Goal: Task Accomplishment & Management: Use online tool/utility

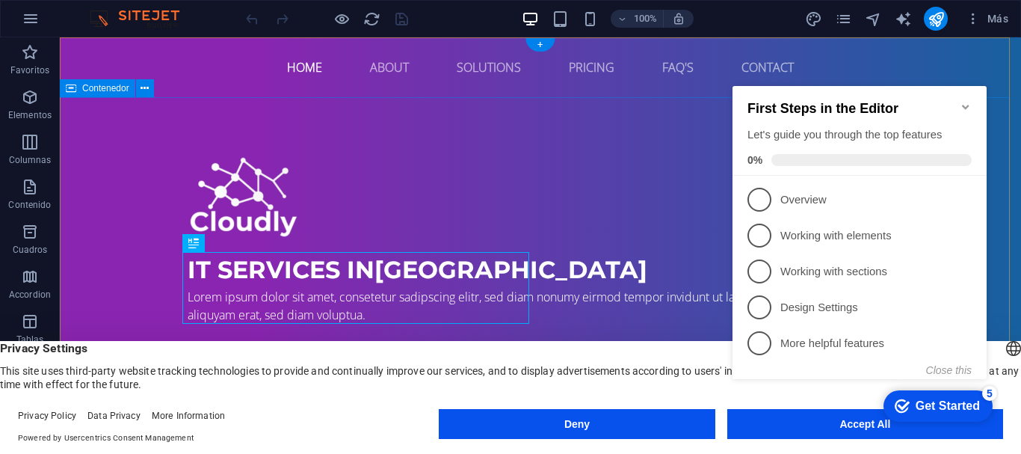
drag, startPoint x: 321, startPoint y: 37, endPoint x: 512, endPoint y: 127, distance: 211.3
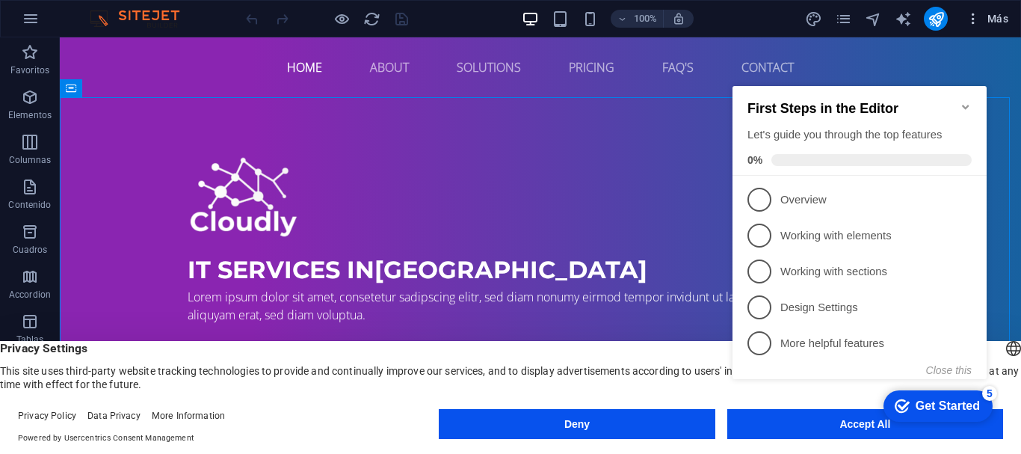
click at [986, 18] on span "Más" at bounding box center [987, 18] width 43 height 15
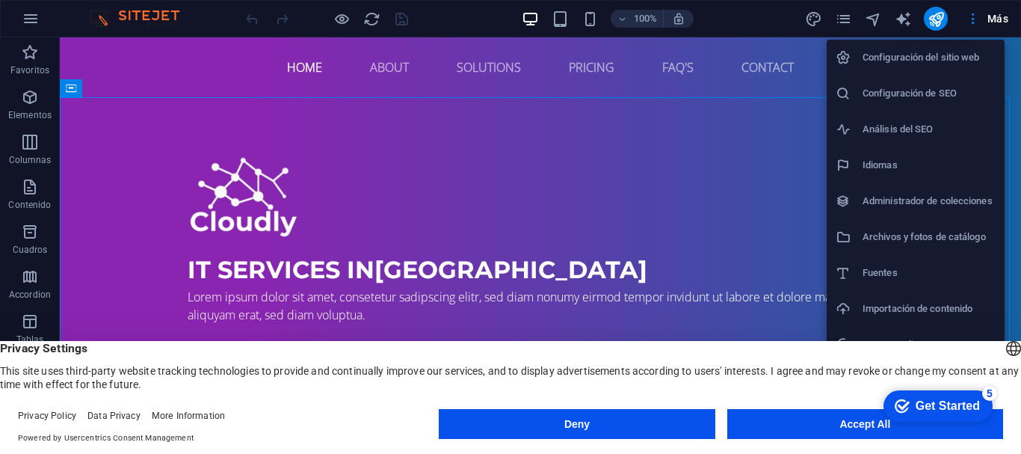
click at [901, 21] on div at bounding box center [510, 227] width 1021 height 454
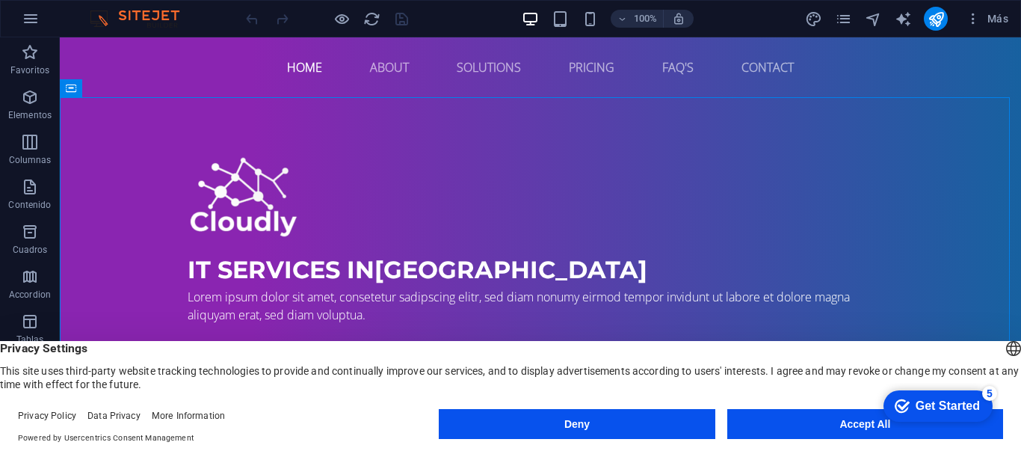
click at [1003, 343] on div "English Deutsch" at bounding box center [1013, 350] width 21 height 25
click at [618, 422] on button "Deny" at bounding box center [577, 424] width 276 height 30
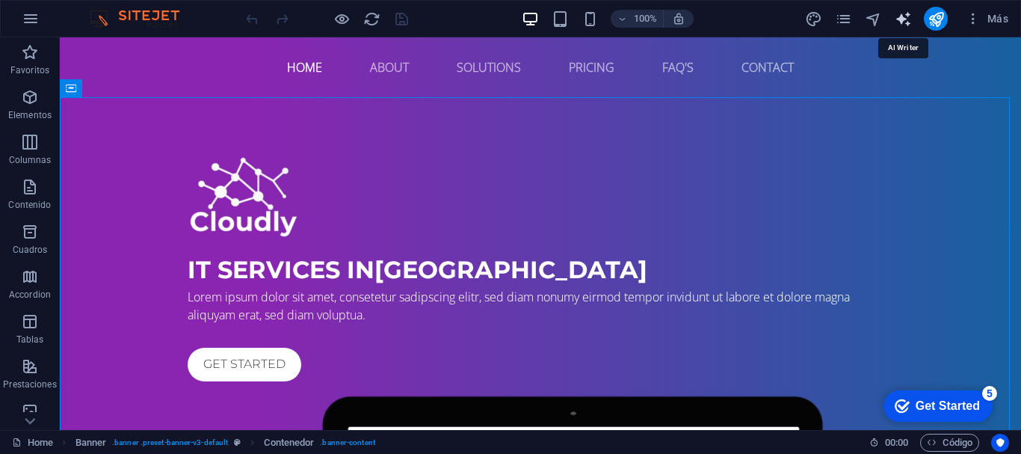
click at [904, 16] on icon "text_generator" at bounding box center [903, 18] width 17 height 17
select select "English"
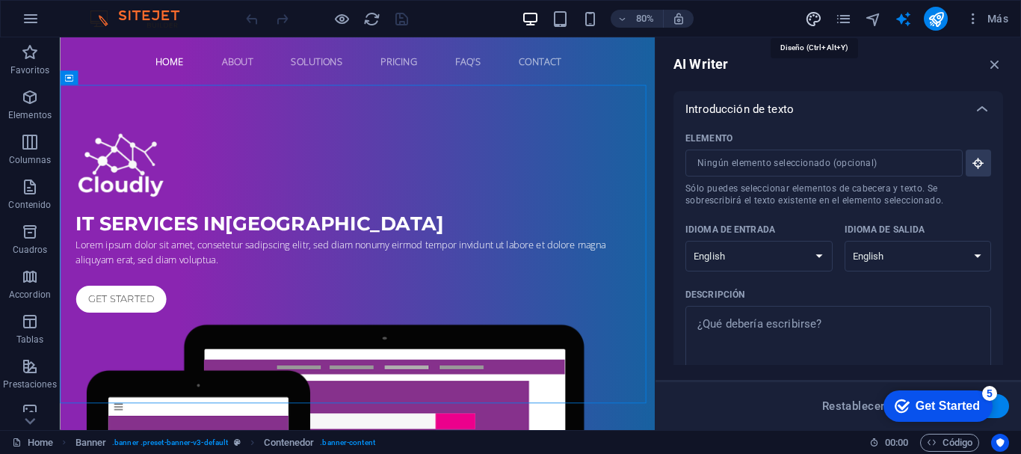
click at [814, 15] on icon "design" at bounding box center [813, 18] width 17 height 17
select select "px"
select select "400"
select select "px"
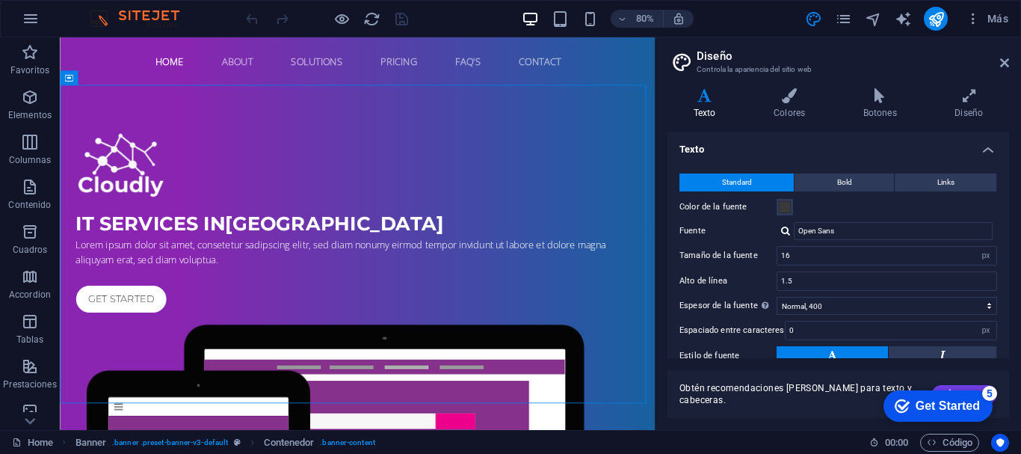
click at [961, 408] on div "Get Started" at bounding box center [948, 405] width 64 height 13
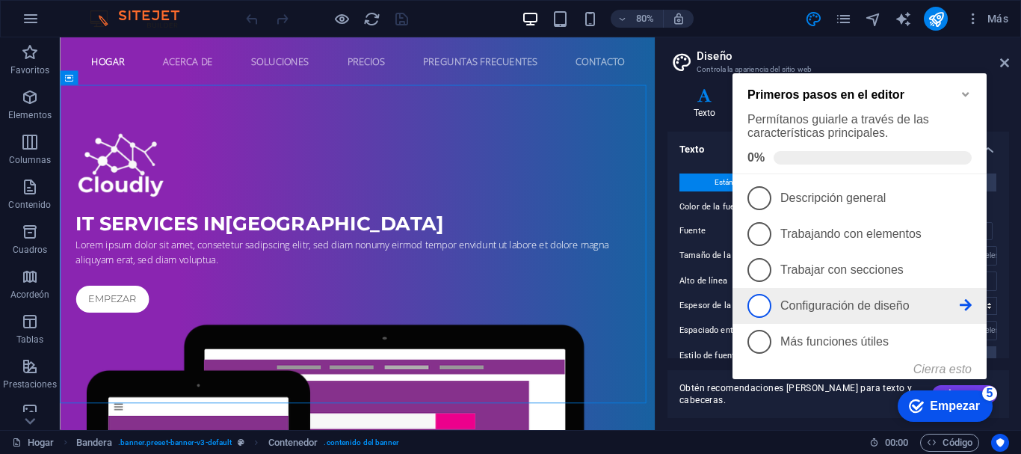
click at [825, 303] on font "Configuración de diseño" at bounding box center [844, 305] width 129 height 13
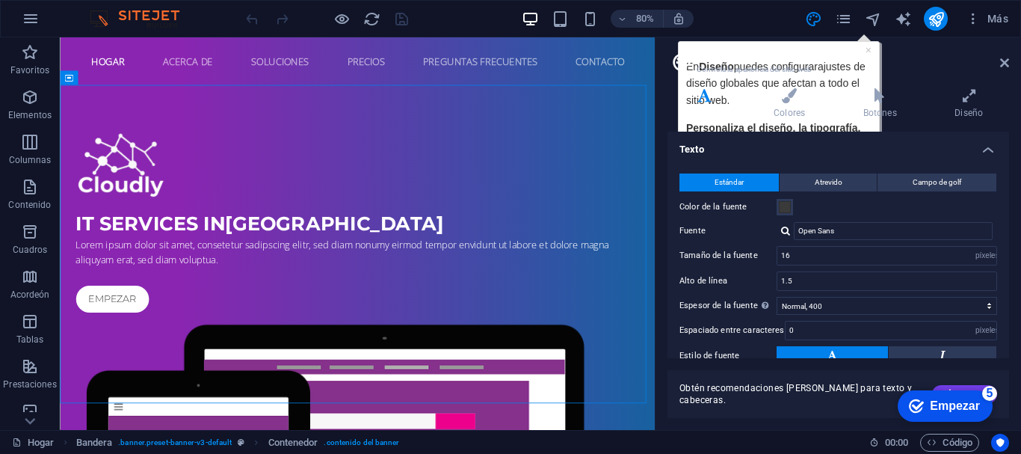
click at [869, 50] on h2 "Diseño" at bounding box center [853, 55] width 312 height 13
click at [869, 47] on header "Diseño Controla la apariencia del sitio web" at bounding box center [839, 56] width 339 height 39
click at [906, 58] on h2 "Diseño" at bounding box center [853, 55] width 312 height 13
click at [1006, 59] on icon at bounding box center [1004, 63] width 9 height 12
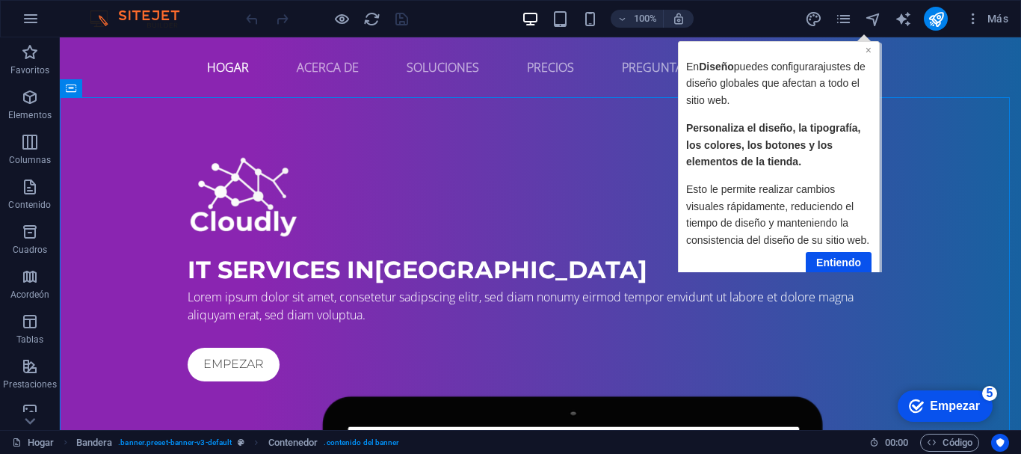
click at [870, 46] on font "×" at bounding box center [869, 49] width 6 height 12
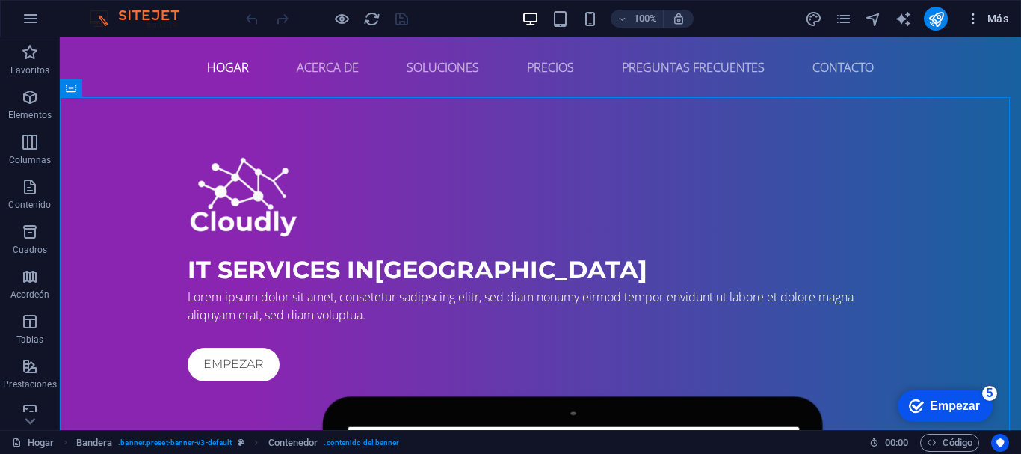
click at [999, 23] on span "Más" at bounding box center [987, 18] width 43 height 15
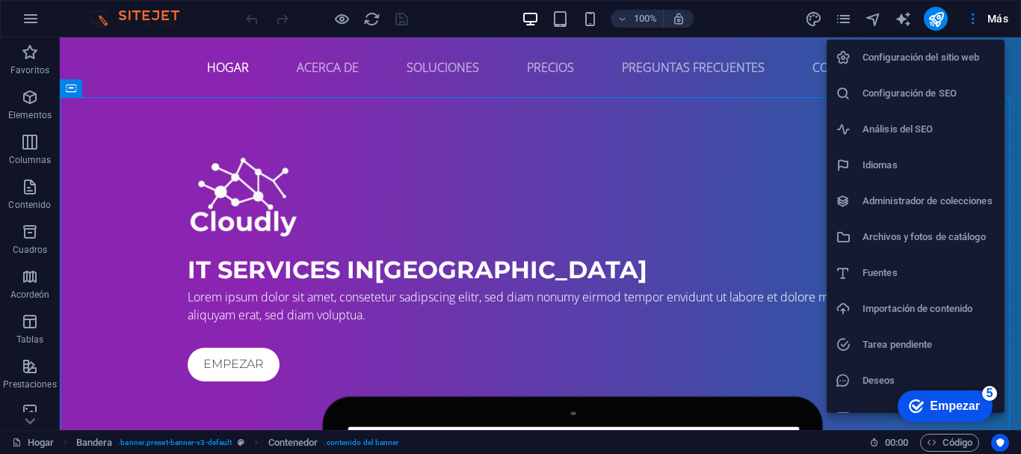
click at [923, 52] on h6 "Configuración del sitio web" at bounding box center [929, 58] width 133 height 18
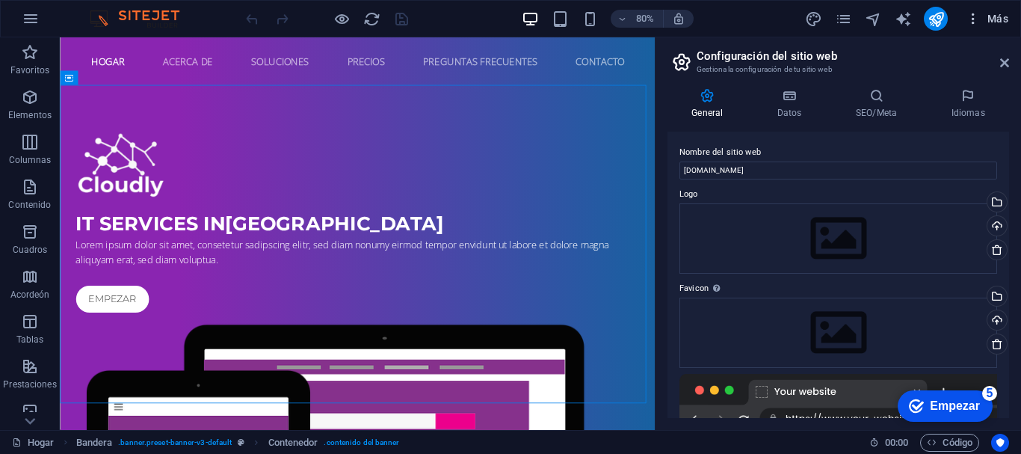
click at [1001, 26] on button "Más" at bounding box center [987, 19] width 55 height 24
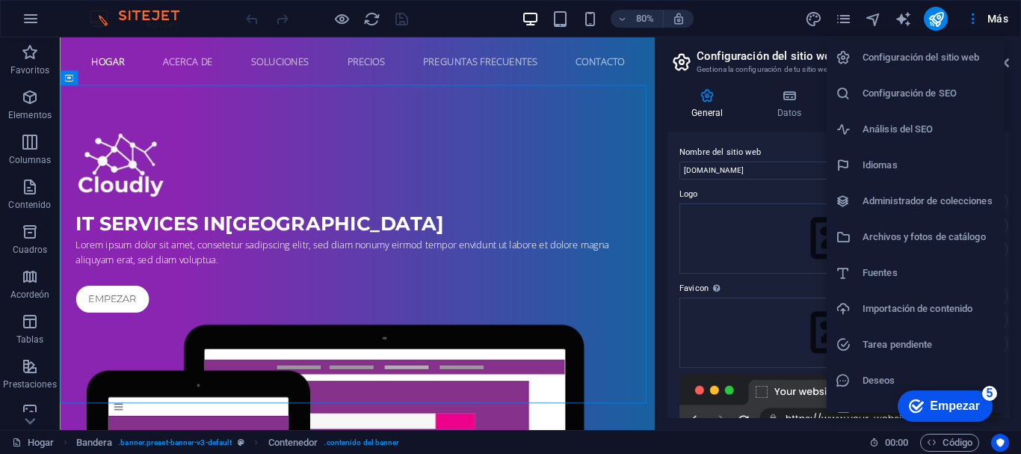
click at [915, 276] on h6 "Fuentes" at bounding box center [929, 273] width 133 height 18
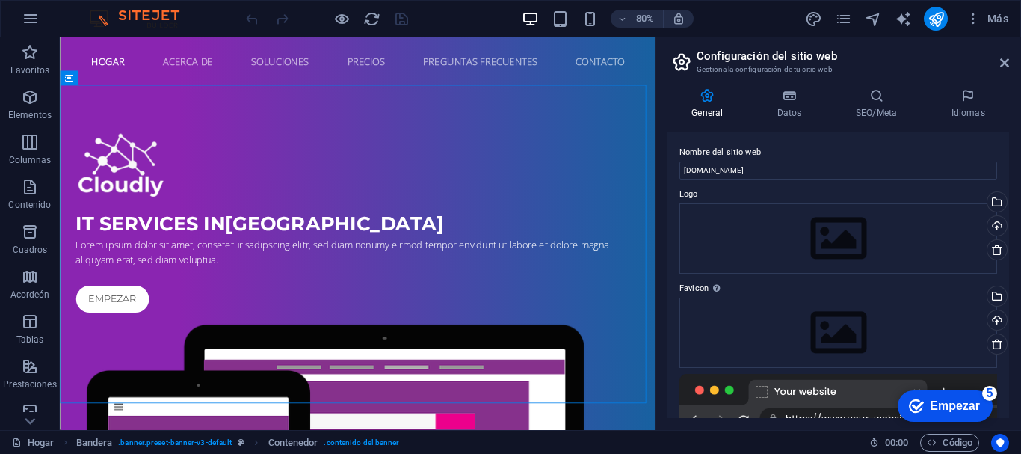
select select "popularity"
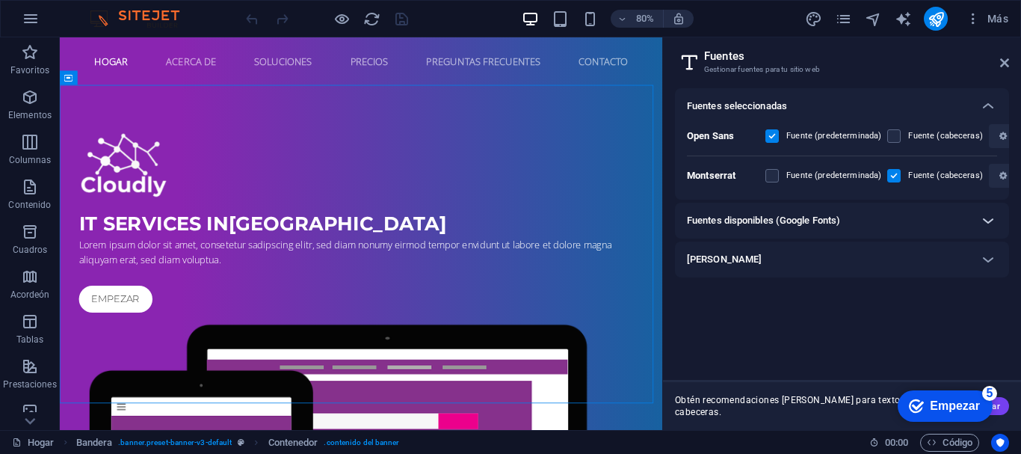
click at [984, 226] on icon at bounding box center [988, 221] width 18 height 18
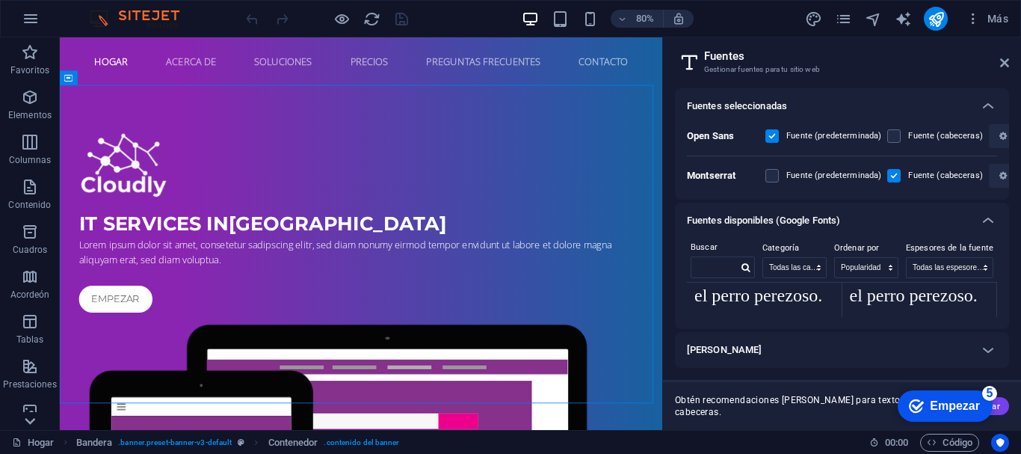
scroll to position [6866, 0]
click at [34, 57] on icon at bounding box center [29, 46] width 21 height 21
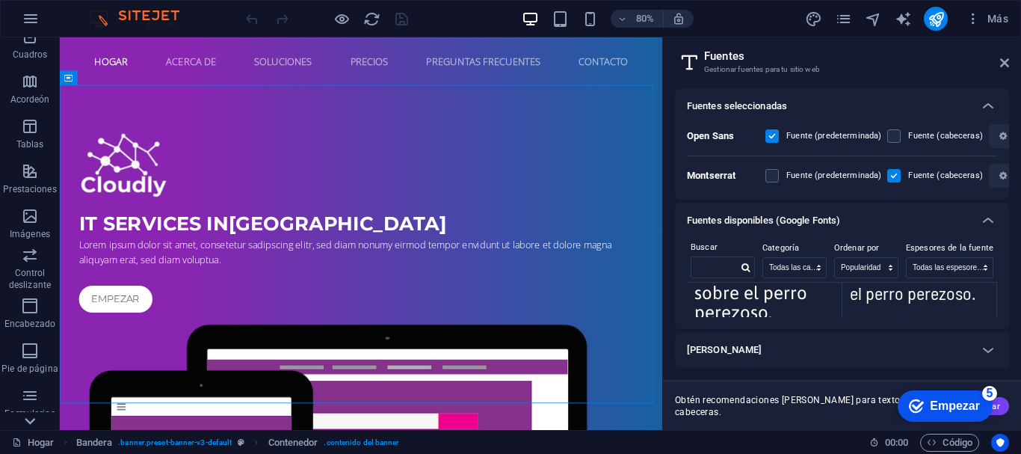
scroll to position [280, 0]
click at [42, 48] on div at bounding box center [30, 46] width 60 height 18
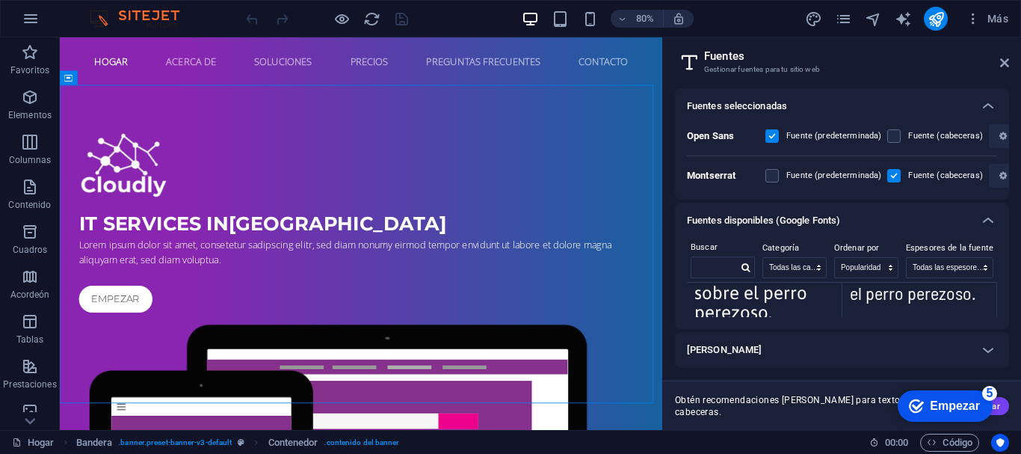
click at [42, 48] on span "Favoritos" at bounding box center [30, 61] width 60 height 36
click at [39, 22] on icon "button" at bounding box center [31, 19] width 18 height 18
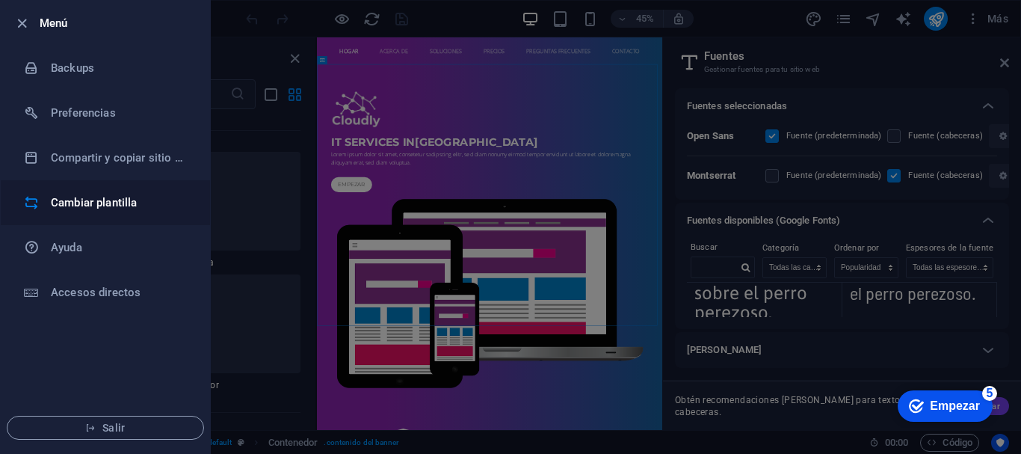
click at [126, 204] on h6 "Cambiar plantilla" at bounding box center [120, 203] width 138 height 18
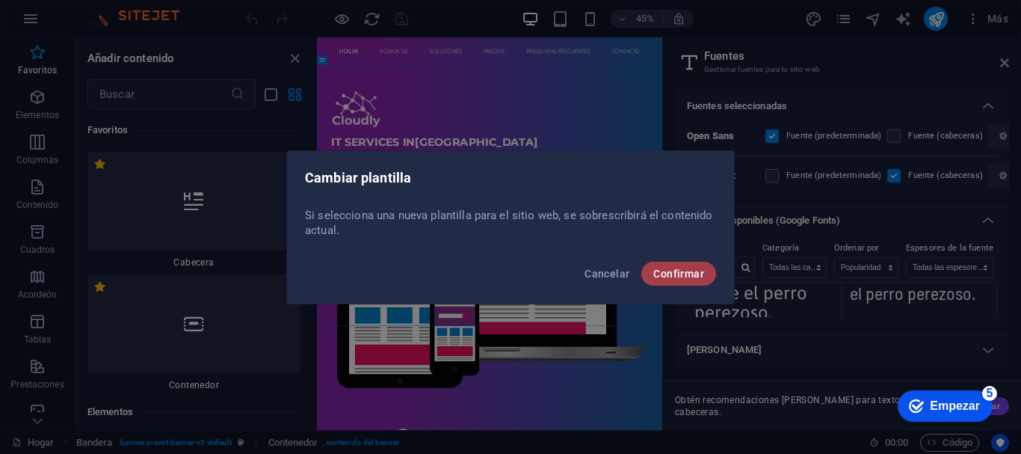
click at [668, 275] on span "Confirmar" at bounding box center [678, 274] width 51 height 12
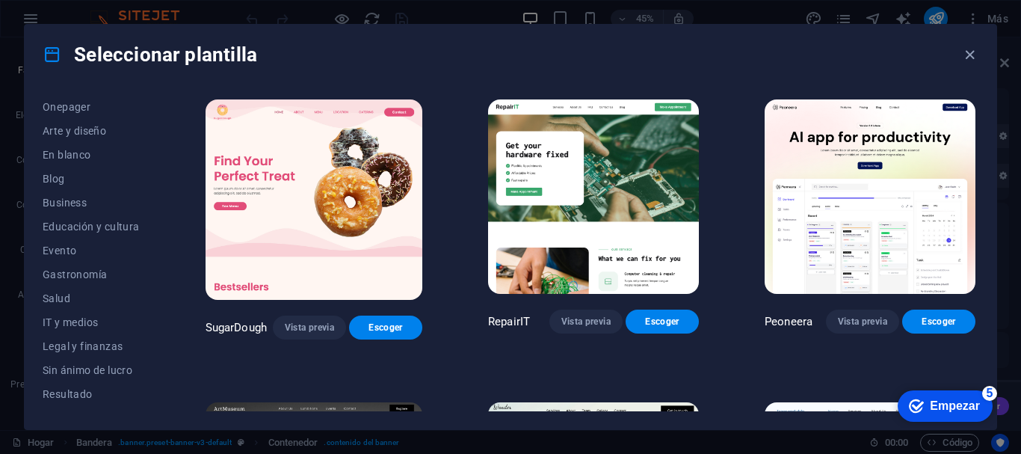
scroll to position [146, 0]
click at [155, 308] on div "Todas las plantillas Mis plantillas Nueva Popular Landing page Multipager Onepa…" at bounding box center [100, 253] width 115 height 315
click at [158, 328] on div "Todas las plantillas Mis plantillas Nueva Popular Landing page Multipager Onepa…" at bounding box center [100, 253] width 115 height 315
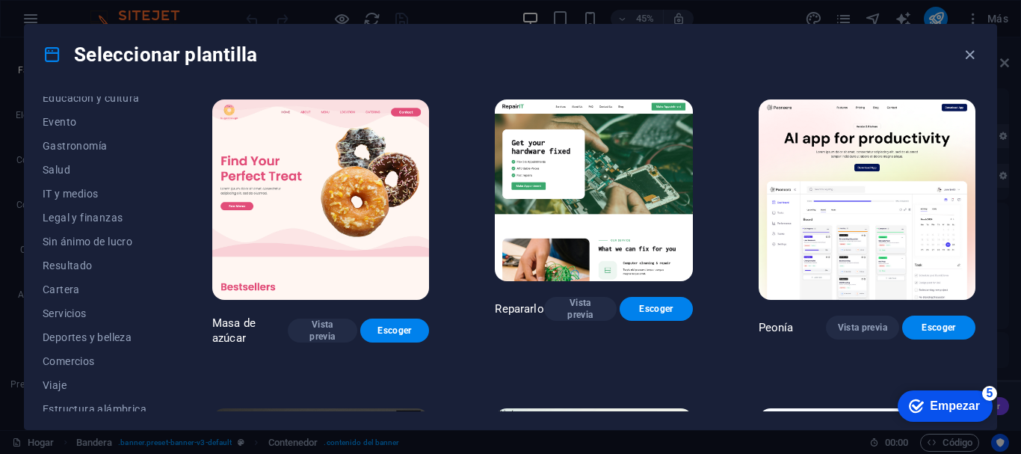
scroll to position [283, 0]
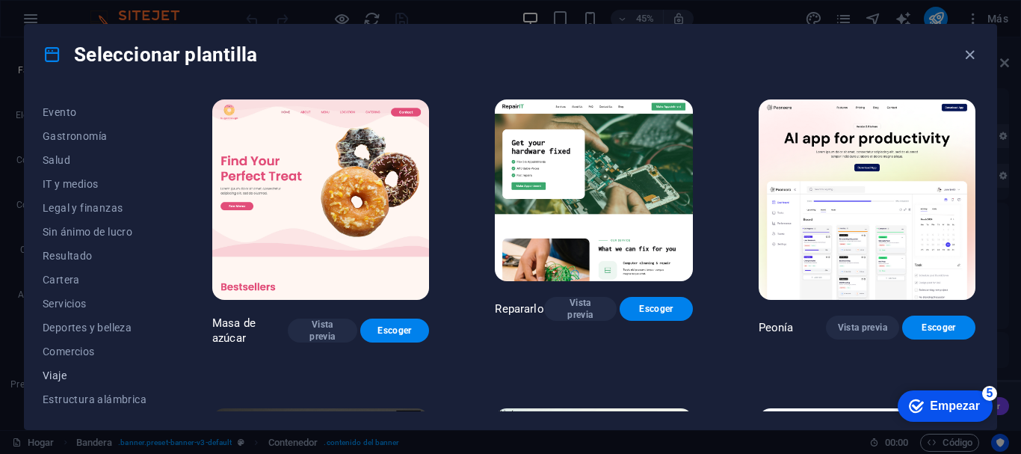
click at [117, 368] on button "Viaje" at bounding box center [95, 375] width 104 height 24
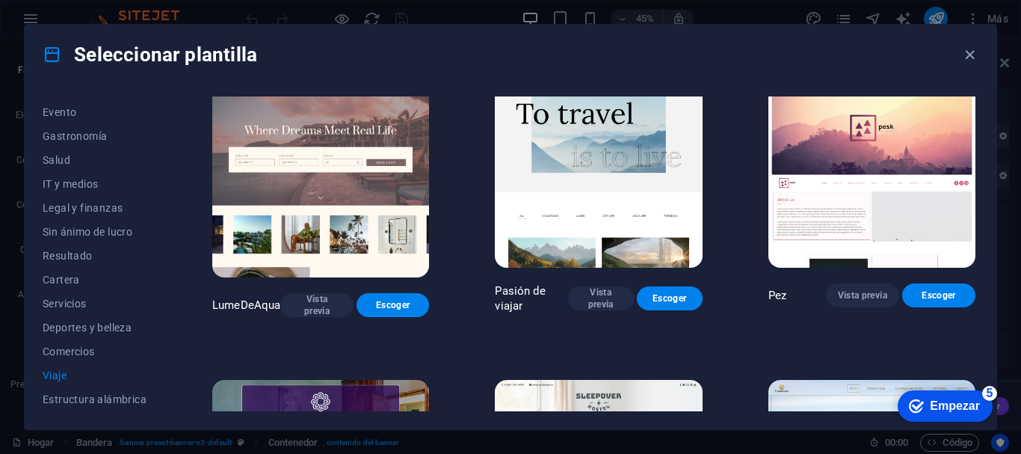
scroll to position [118, 0]
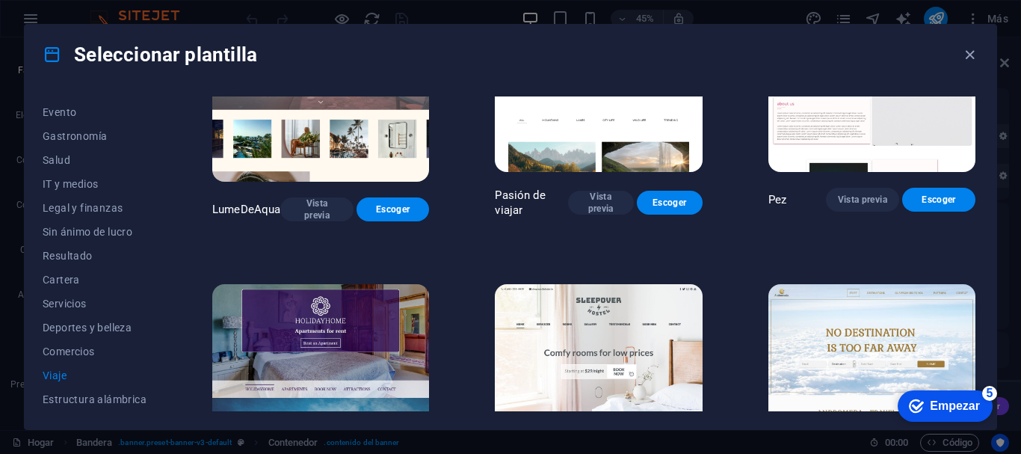
click at [978, 220] on div "Todas las plantillas Mis plantillas Nueva Popular Página de destino Multipagina…" at bounding box center [511, 256] width 972 height 345
click at [978, 223] on div "Todas las plantillas Mis plantillas Nueva Popular Página de destino Multipagina…" at bounding box center [511, 256] width 972 height 345
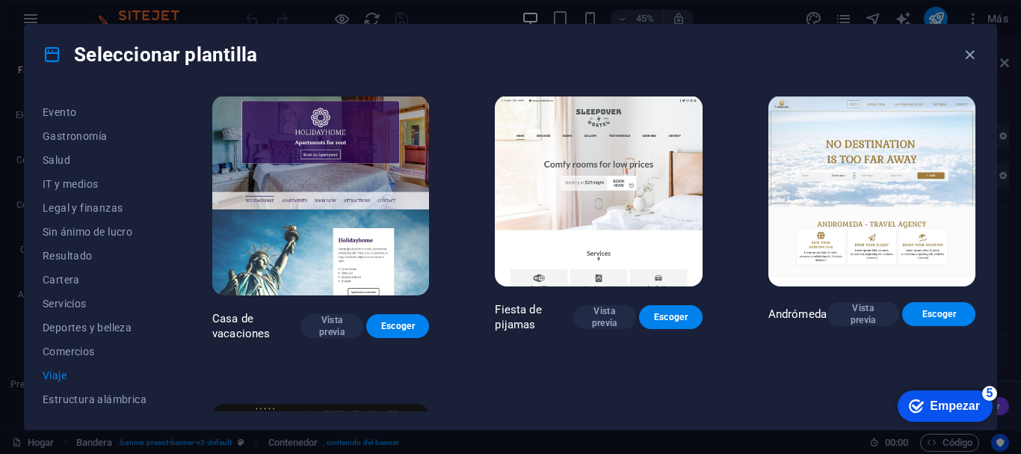
scroll to position [327, 0]
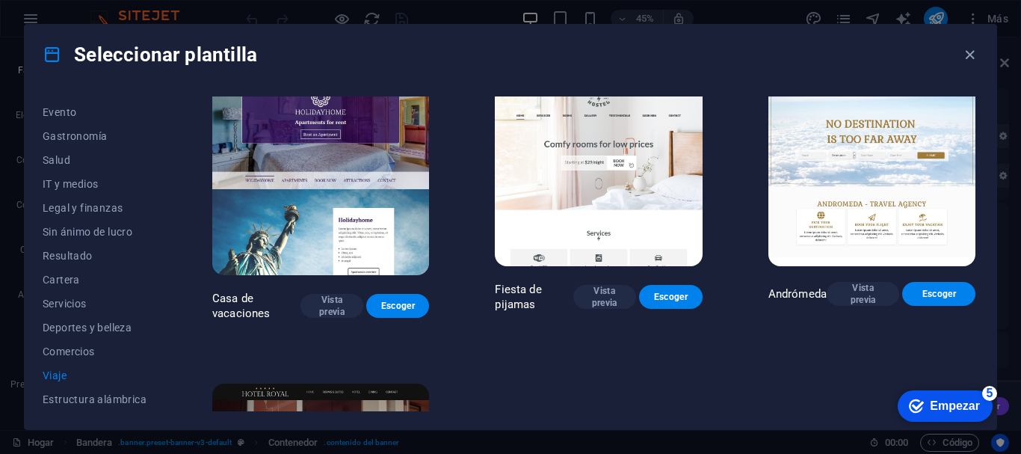
drag, startPoint x: 981, startPoint y: 309, endPoint x: 981, endPoint y: 349, distance: 39.6
click at [981, 349] on div "Todas las plantillas Mis plantillas Nueva Popular Página de destino Multipagina…" at bounding box center [511, 256] width 972 height 345
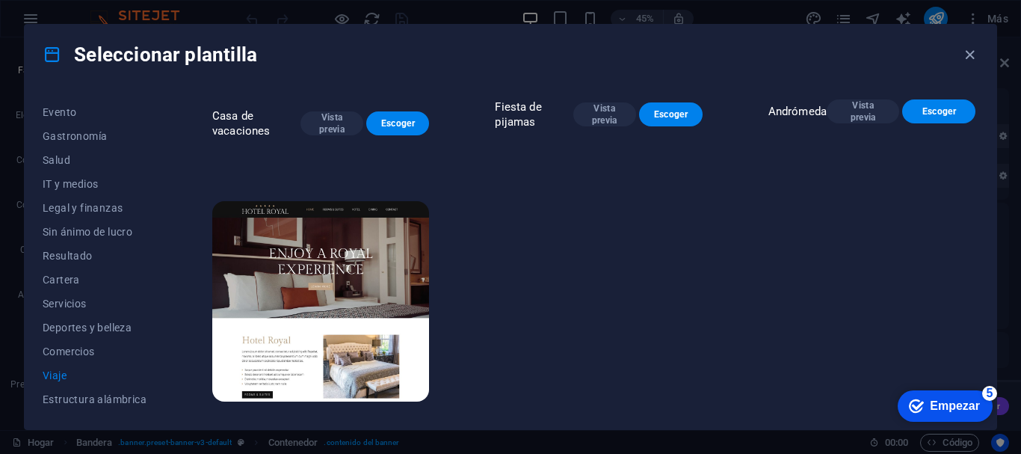
scroll to position [528, 0]
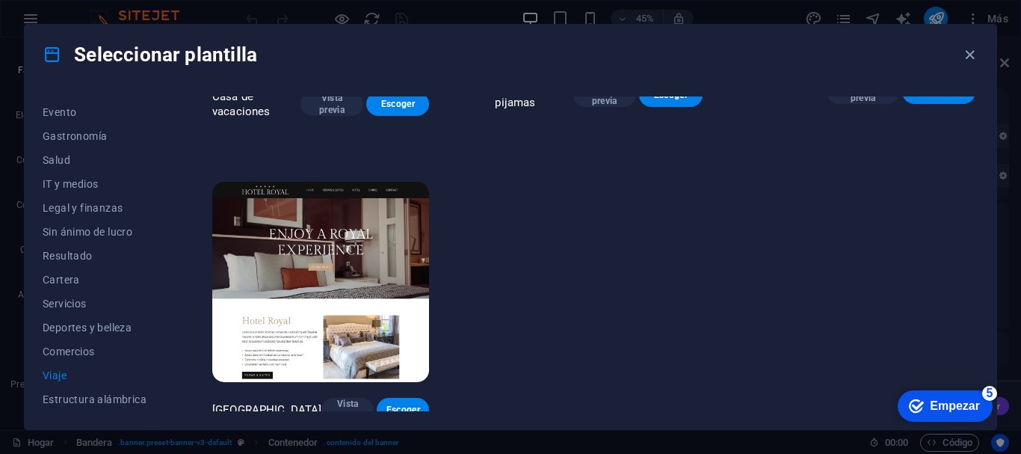
drag, startPoint x: 977, startPoint y: 319, endPoint x: 81, endPoint y: 25, distance: 942.4
click at [100, 307] on span "Servicios" at bounding box center [95, 303] width 104 height 12
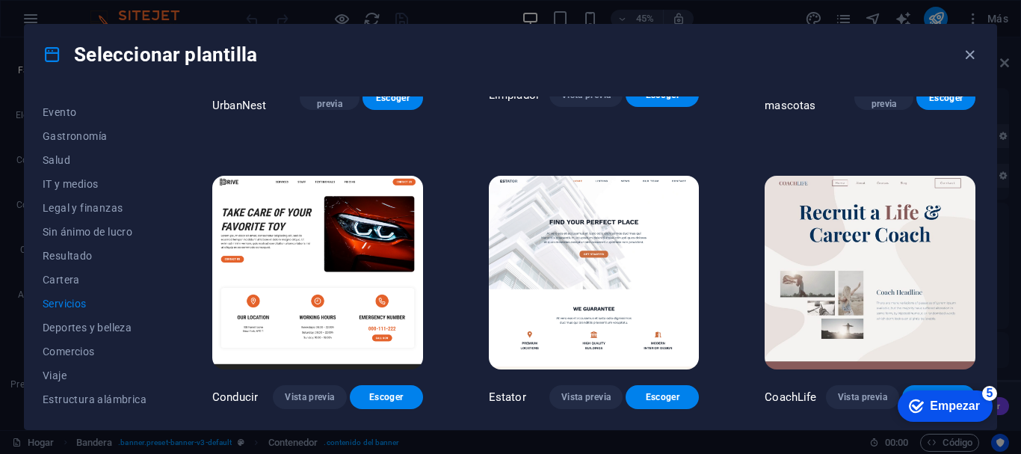
drag, startPoint x: 978, startPoint y: 218, endPoint x: 978, endPoint y: 230, distance: 12.7
click at [978, 230] on div "Todas las plantillas Mis plantillas Nueva Popular Página de destino Multipagina…" at bounding box center [511, 256] width 972 height 345
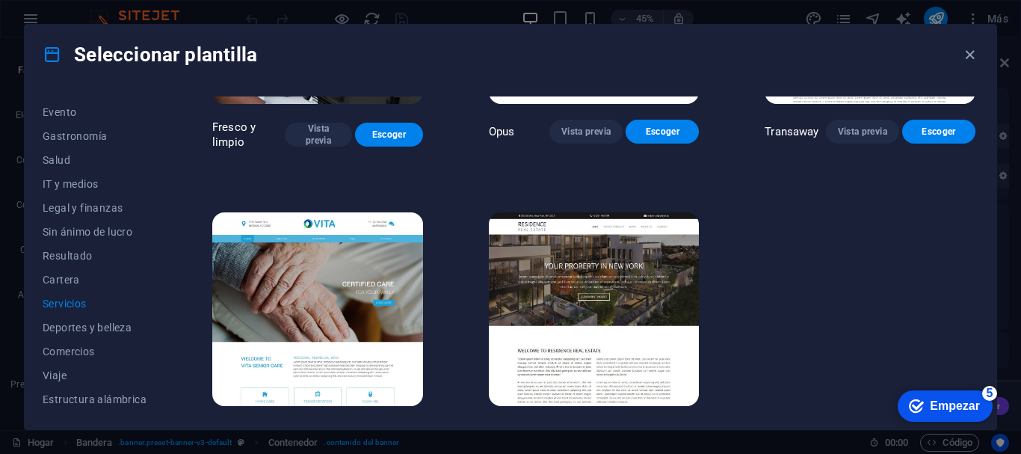
scroll to position [1714, 0]
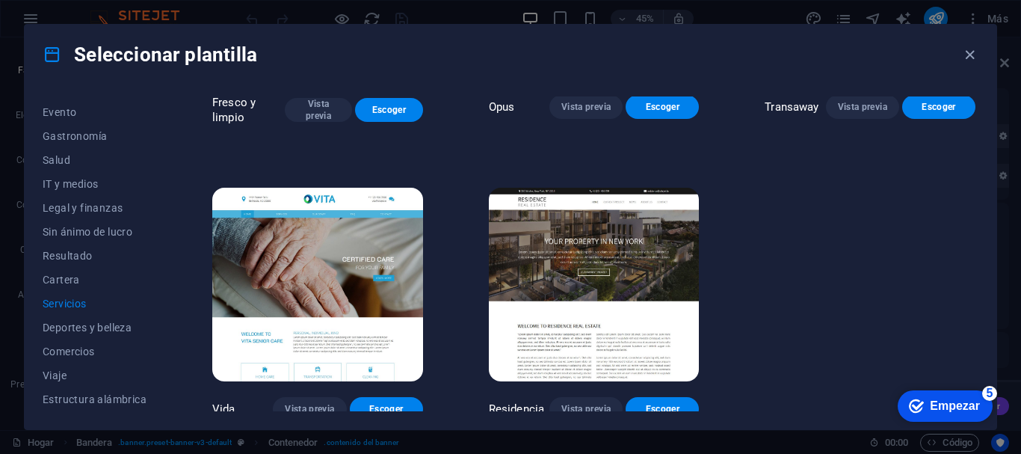
drag, startPoint x: 977, startPoint y: 197, endPoint x: 68, endPoint y: 1, distance: 929.8
click at [968, 60] on icon "button" at bounding box center [969, 54] width 17 height 17
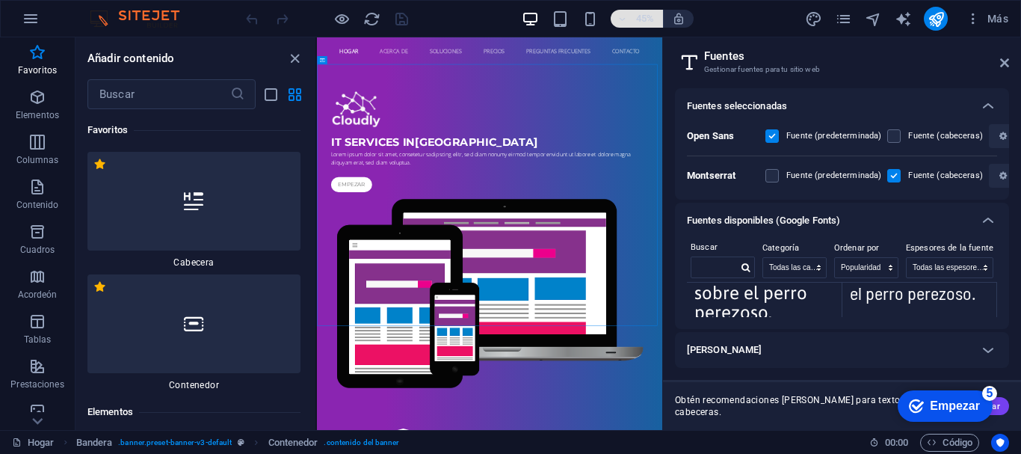
click at [641, 18] on font "45%" at bounding box center [645, 18] width 18 height 11
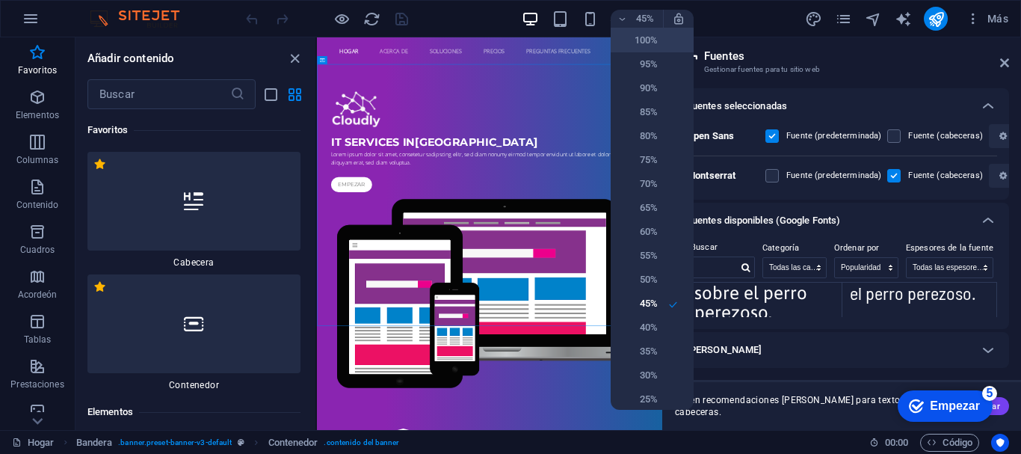
click at [643, 50] on li "100%" at bounding box center [652, 40] width 83 height 24
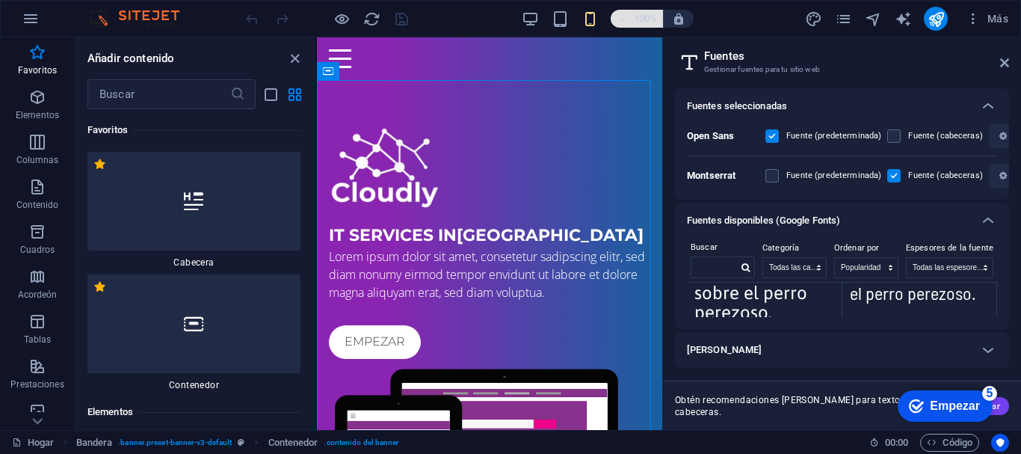
click at [644, 11] on h6 "100%" at bounding box center [645, 19] width 24 height 18
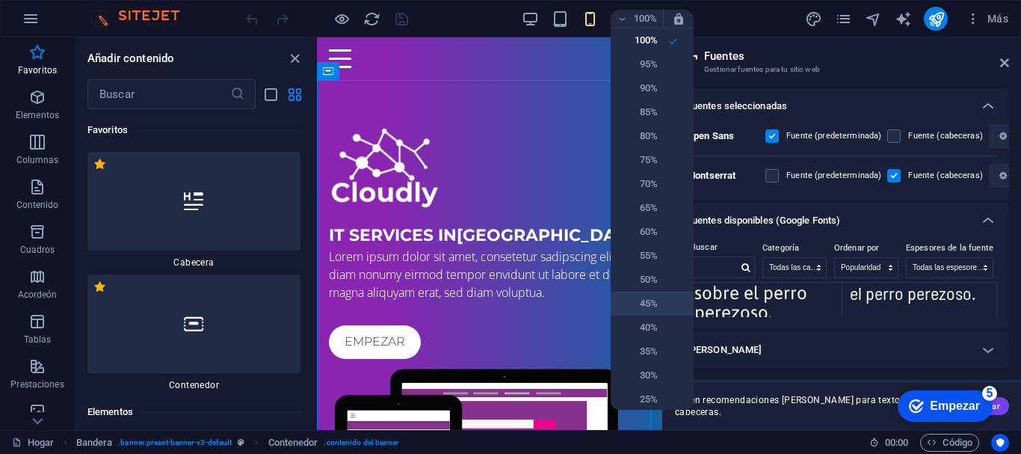
click at [629, 306] on h6 "45%" at bounding box center [639, 303] width 38 height 18
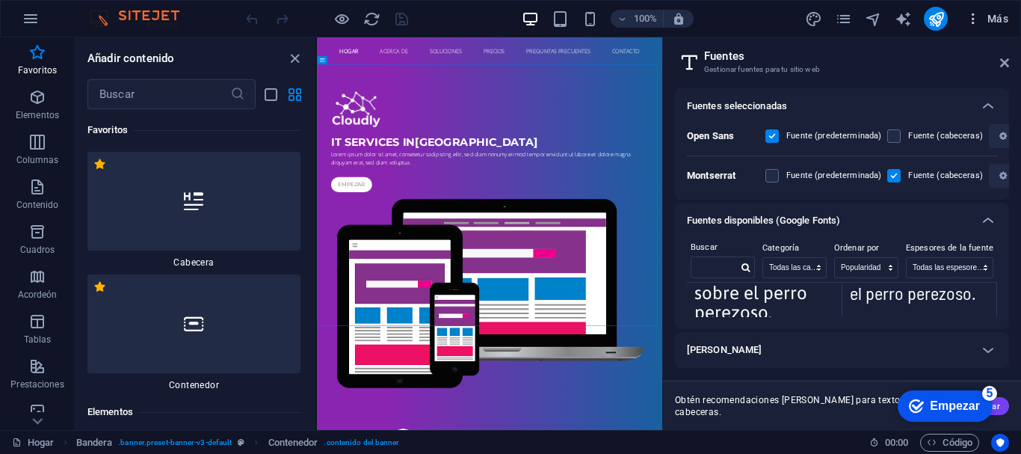
click at [993, 19] on span "Más" at bounding box center [987, 18] width 43 height 15
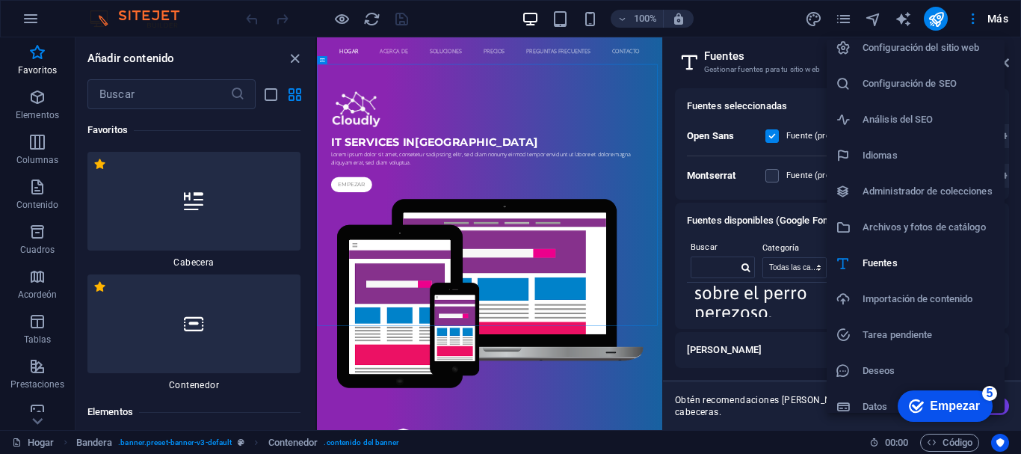
scroll to position [22, 0]
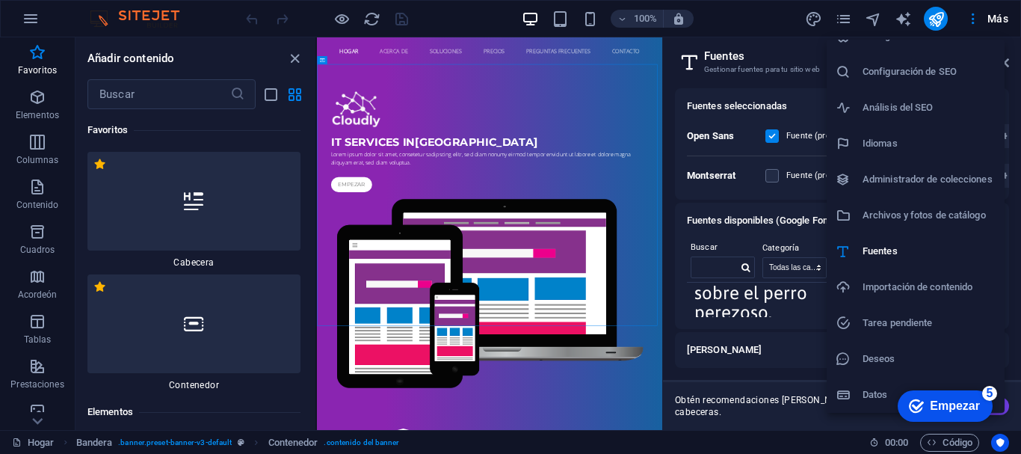
click at [315, 117] on div at bounding box center [510, 227] width 1021 height 454
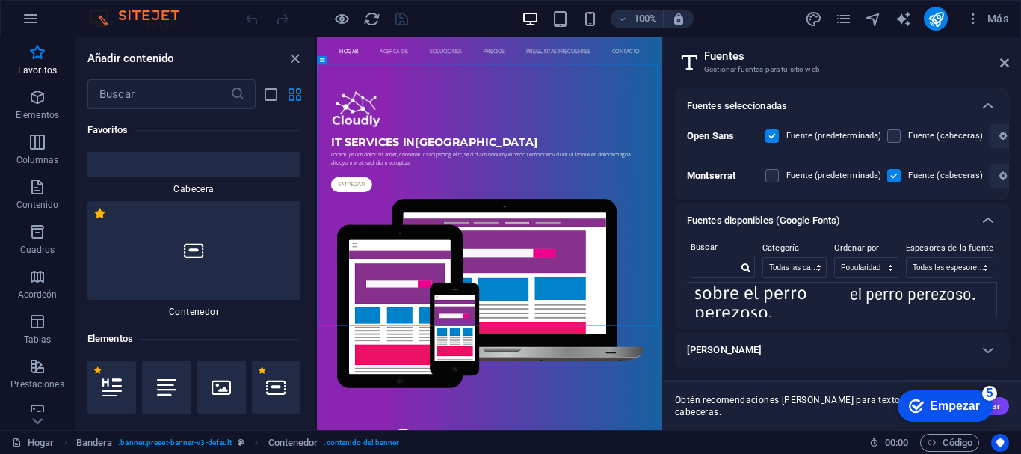
scroll to position [0, 0]
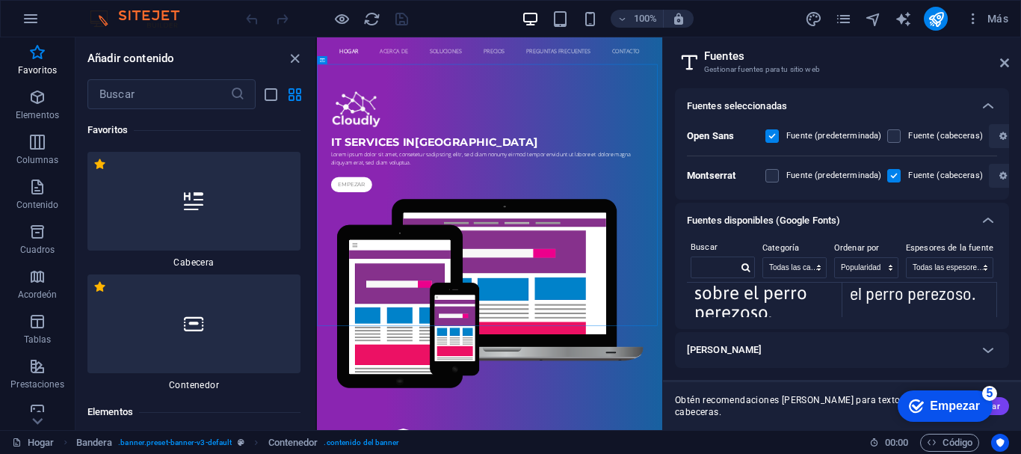
click at [757, 348] on div "[PERSON_NAME]" at bounding box center [828, 350] width 283 height 18
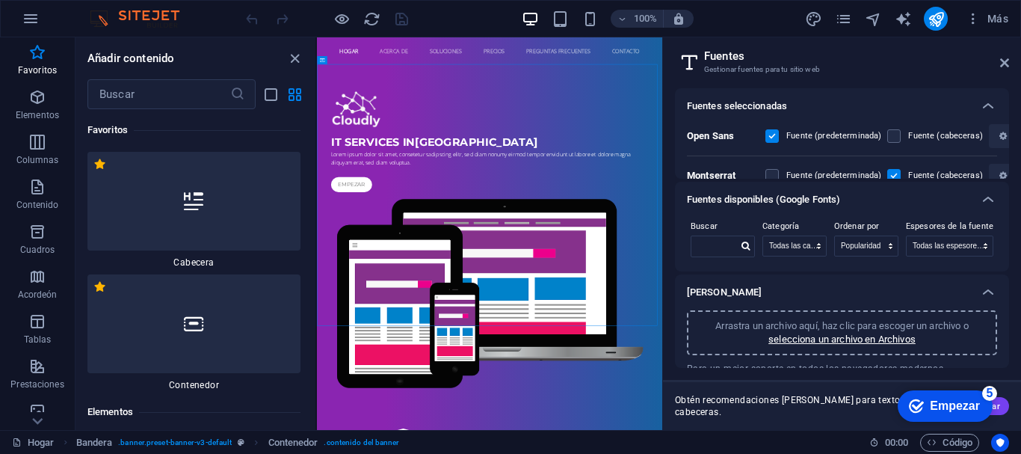
click at [1009, 335] on div "Fuentes seleccionadas Open Sans Fuente (predeterminada) Fuente (cabeceras) [PER…" at bounding box center [842, 253] width 358 height 354
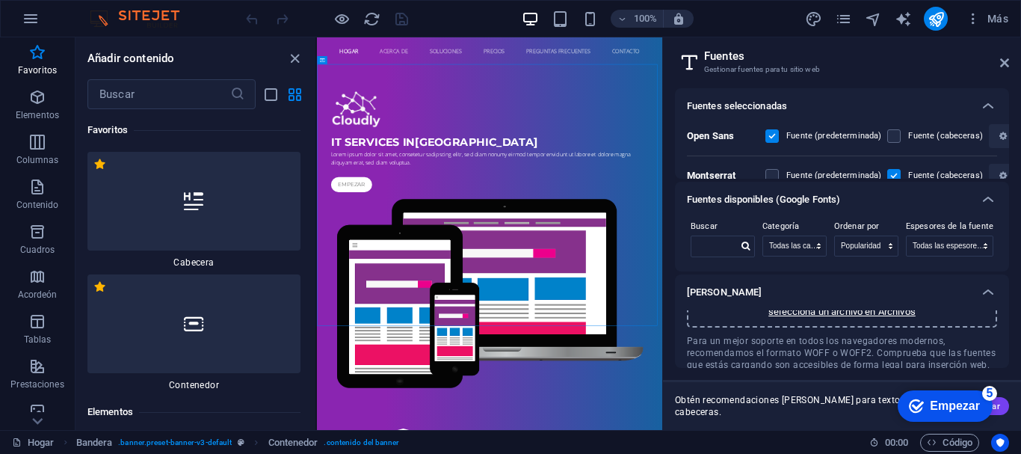
scroll to position [29, 0]
click at [845, 315] on p "selecciona un archivo en Archivos" at bounding box center [841, 309] width 147 height 13
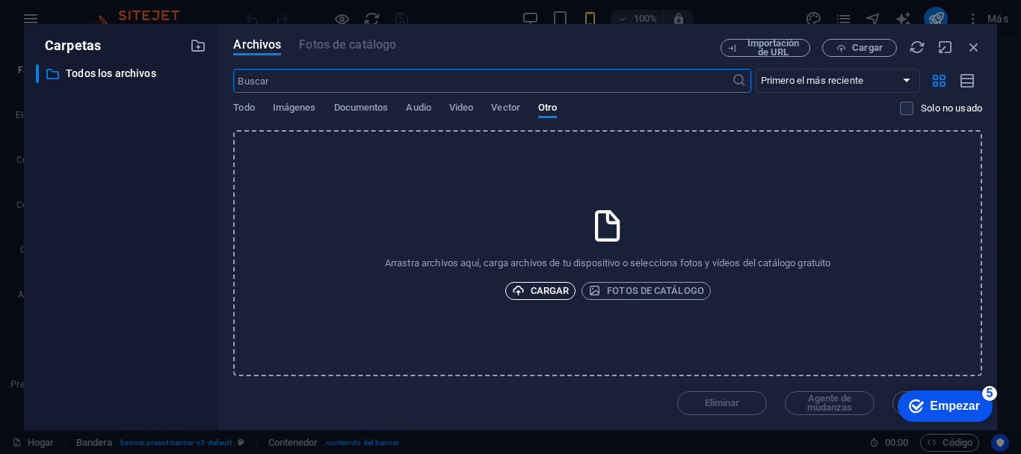
click at [529, 294] on span "Cargar" at bounding box center [541, 291] width 58 height 18
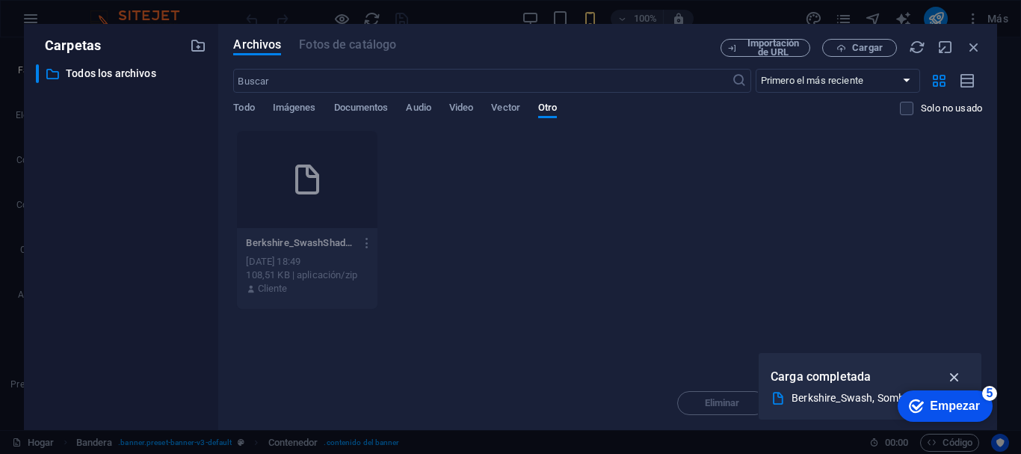
click at [954, 371] on icon "button" at bounding box center [954, 376] width 17 height 16
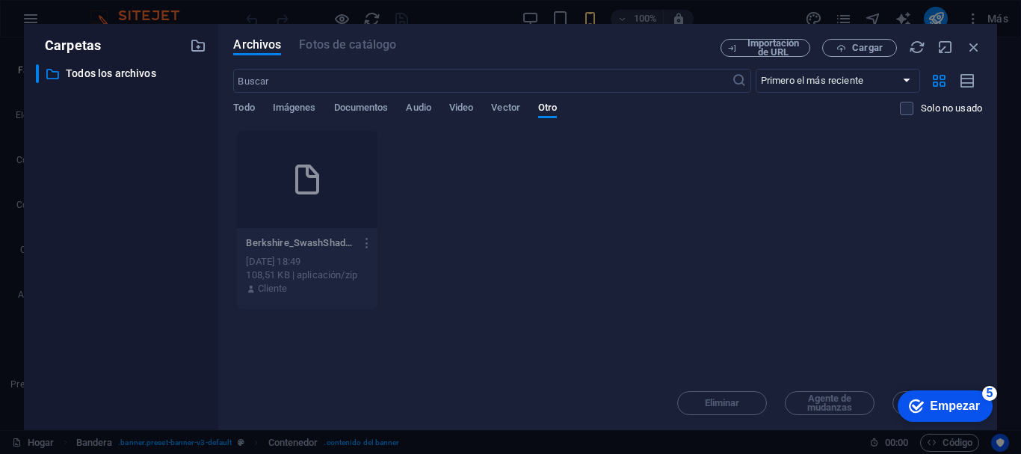
click at [762, 229] on div "Berkshire_SwashShadows_Into_Light-2FmkZDuodyVPB2LfsvOuww.zip Berkshire_SwashSha…" at bounding box center [607, 219] width 749 height 179
click at [857, 43] on font "Cargar" at bounding box center [867, 47] width 31 height 11
click at [943, 46] on icon "button" at bounding box center [945, 47] width 16 height 16
select select "unknown"
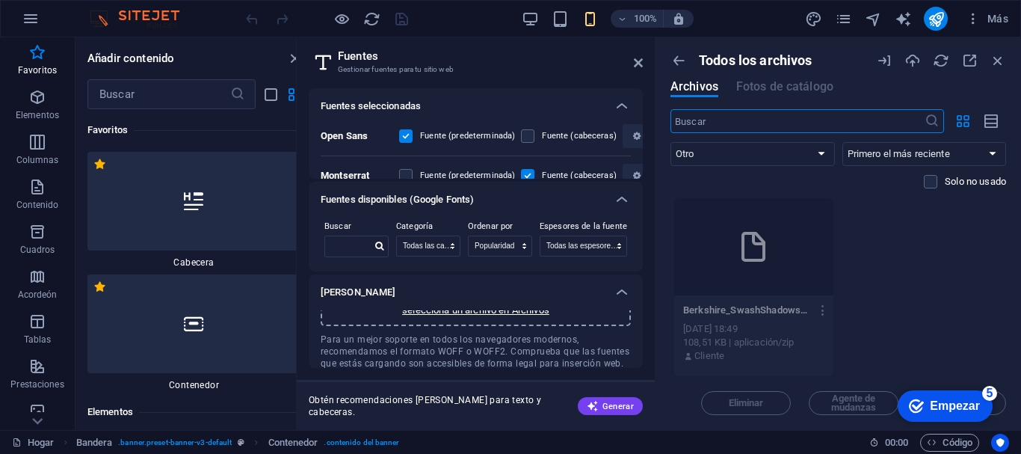
scroll to position [1, 0]
drag, startPoint x: 1002, startPoint y: 306, endPoint x: 1003, endPoint y: 357, distance: 50.1
click at [1003, 357] on div "Arrastra archivos aquí para cargarlos de inmediato Berkshire_SwashShadows_Into_…" at bounding box center [838, 286] width 336 height 179
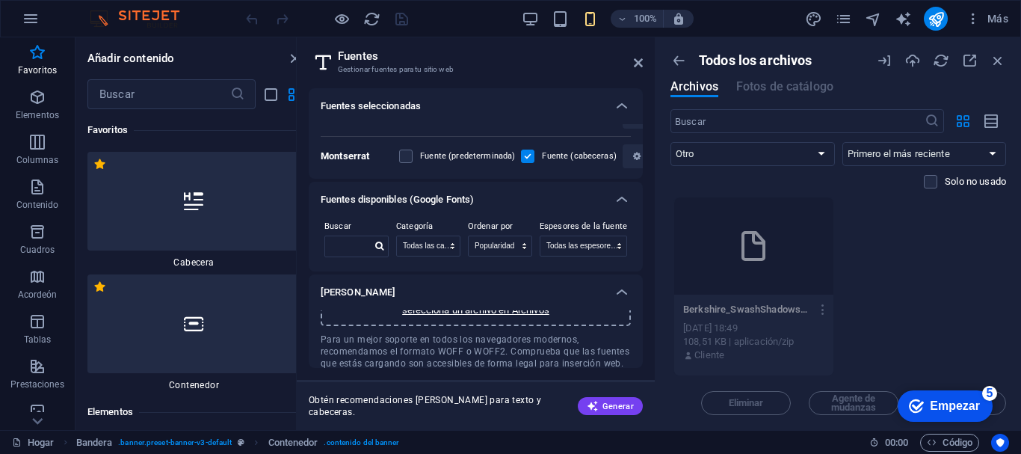
scroll to position [0, 0]
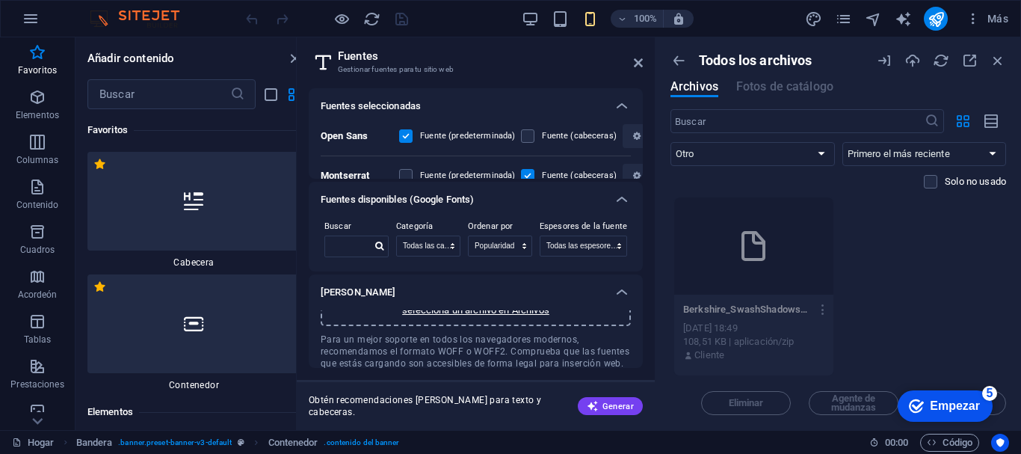
click at [632, 264] on div "Buscar Categoría Todas las categorías serif mostrar minivan sans-serif escritur…" at bounding box center [476, 245] width 334 height 55
click at [350, 246] on input "text" at bounding box center [348, 245] width 46 height 19
type input "ber"
click at [380, 247] on icon at bounding box center [379, 245] width 8 height 9
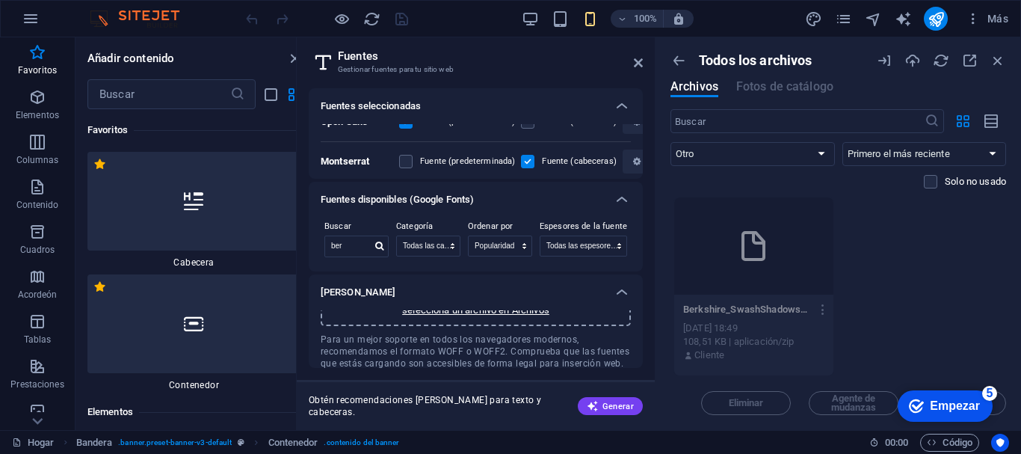
scroll to position [19, 0]
drag, startPoint x: 73, startPoint y: 18, endPoint x: 1009, endPoint y: 275, distance: 971.2
click at [1009, 275] on div "Todos los archivos Archivos Fotos de catálogo ​ Todo Imágenes Documentos Audio …" at bounding box center [839, 233] width 366 height 392
click at [824, 306] on icon "button" at bounding box center [823, 309] width 14 height 13
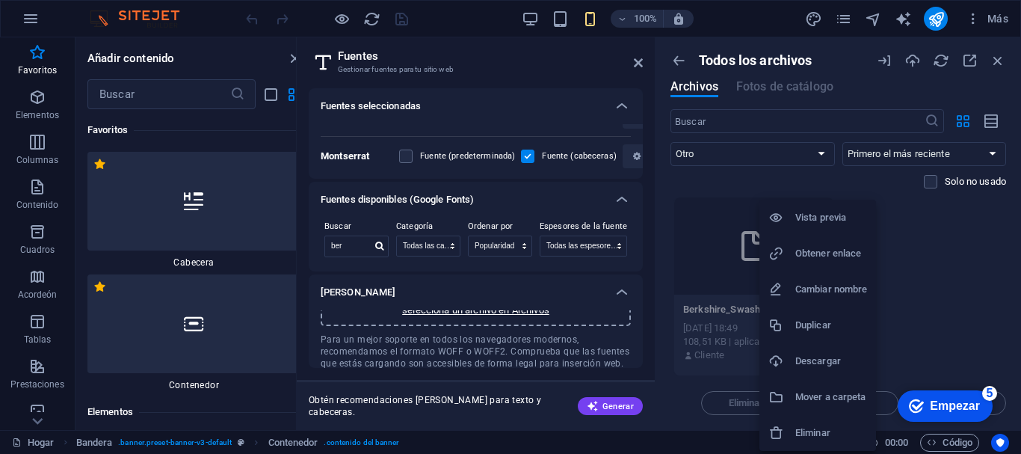
click at [912, 309] on div at bounding box center [510, 227] width 1021 height 454
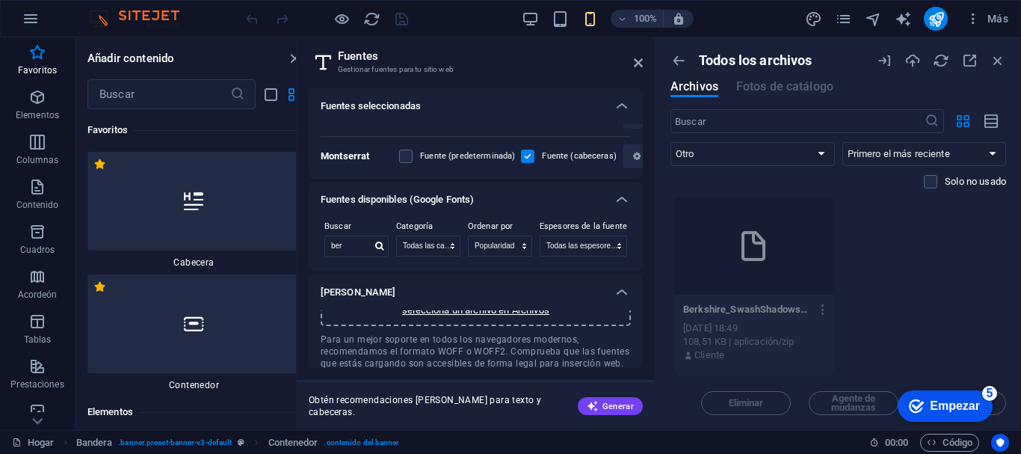
click at [1002, 403] on div "Eliminar Agente de mudanzas Insertar" at bounding box center [838, 395] width 336 height 39
click at [949, 406] on font "Empezar" at bounding box center [955, 405] width 50 height 13
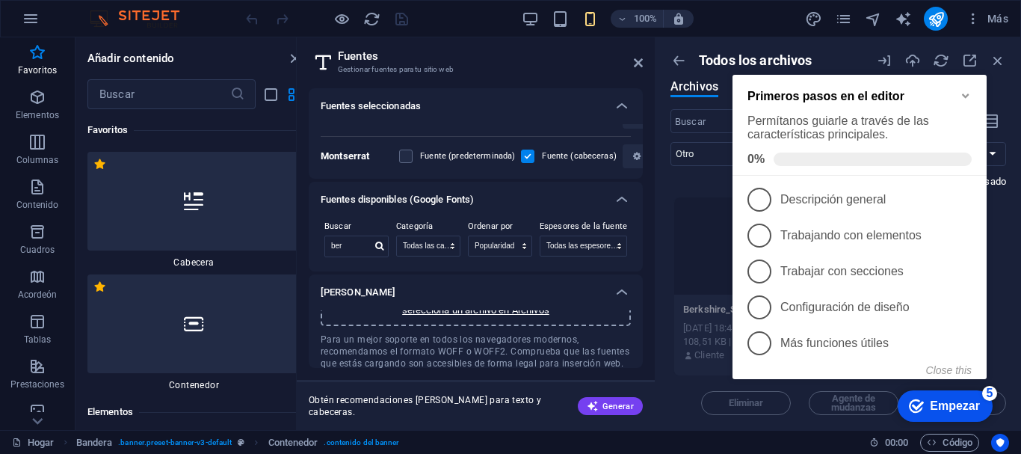
click at [969, 94] on icon "Minimize checklist" at bounding box center [966, 96] width 12 height 12
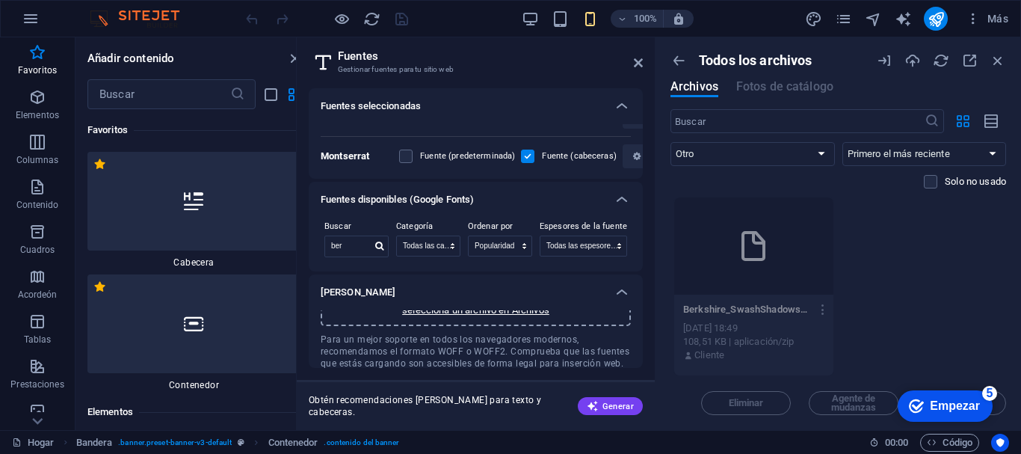
click at [999, 403] on div "Eliminar Agente de mudanzas Insertar" at bounding box center [838, 395] width 336 height 39
click at [928, 300] on div "Berkshire_SwashShadows_Into_Light-2FmkZDuodyVPB2LfsvOuww.zip Berkshire_SwashSha…" at bounding box center [838, 286] width 336 height 179
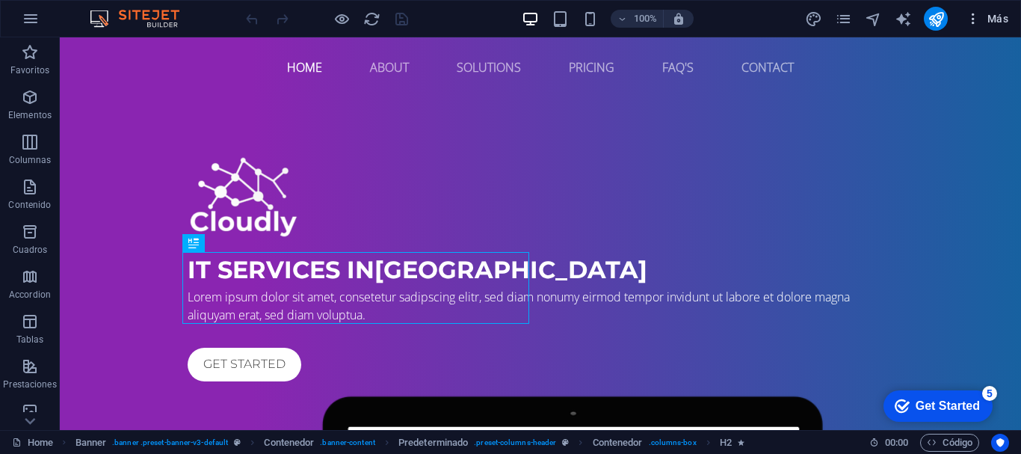
click at [974, 21] on icon "button" at bounding box center [973, 18] width 15 height 15
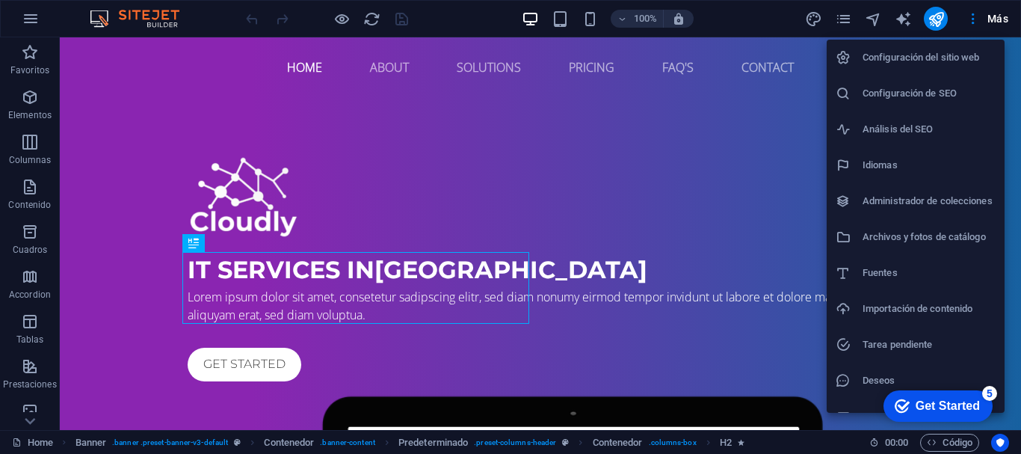
click at [915, 280] on h6 "Fuentes" at bounding box center [929, 273] width 133 height 18
select select "popularity"
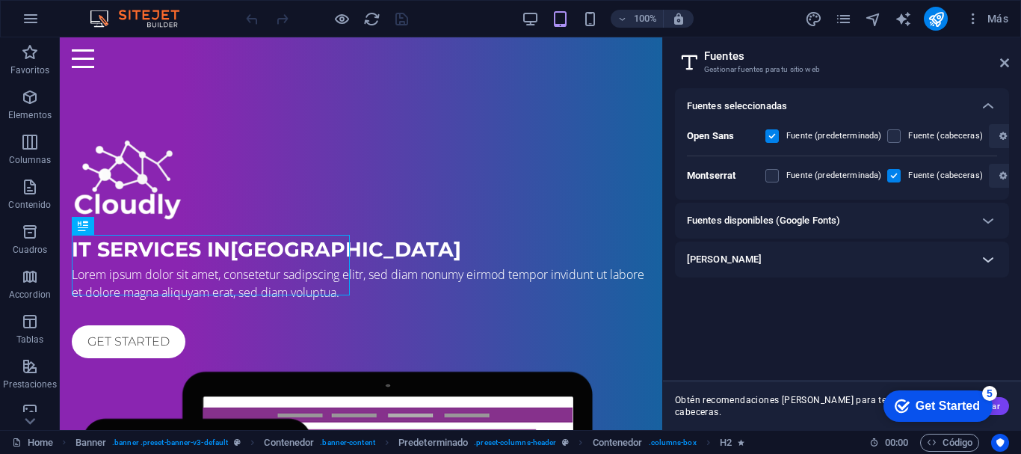
click at [989, 260] on icon at bounding box center [988, 259] width 18 height 18
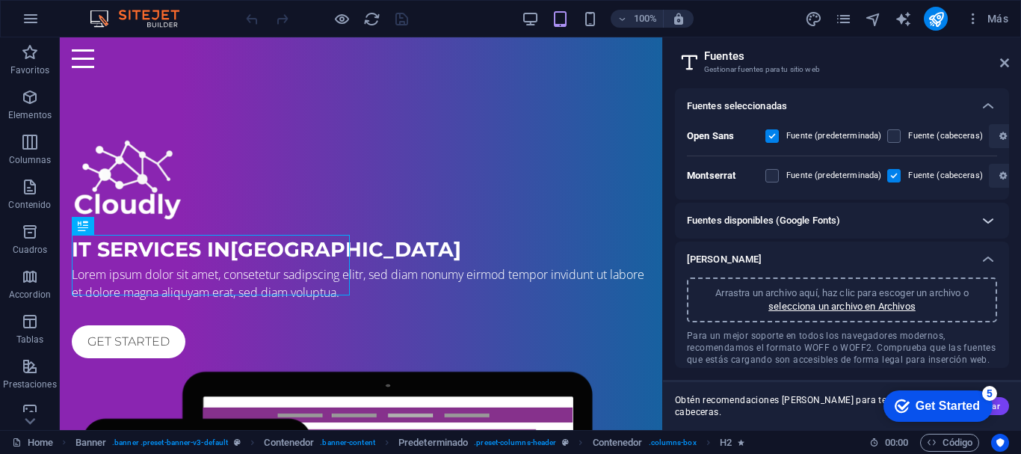
click at [990, 216] on icon at bounding box center [988, 221] width 18 height 18
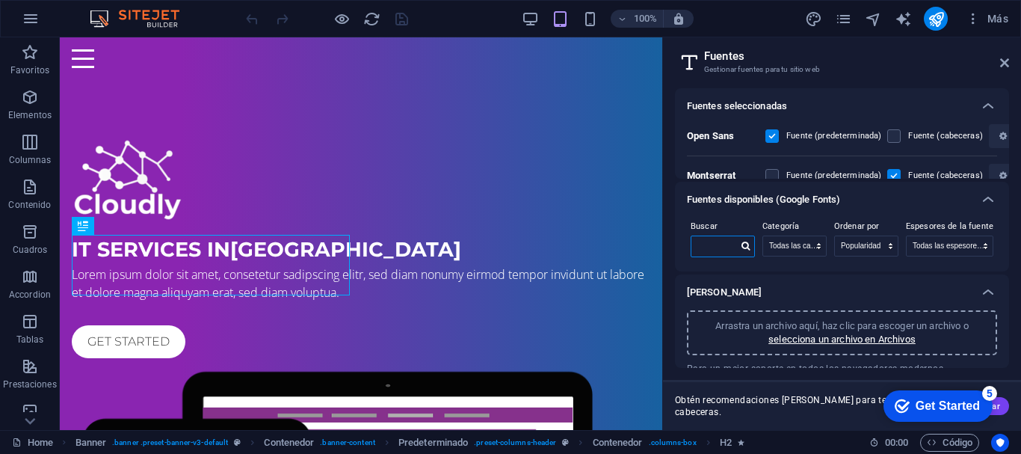
click at [695, 248] on input "text" at bounding box center [714, 245] width 46 height 19
click at [999, 262] on div "Buscar ber Categoría Todas las categorías serif display monospace sans-serif ha…" at bounding box center [842, 245] width 334 height 55
click at [744, 245] on icon at bounding box center [745, 245] width 8 height 9
click at [721, 246] on input "ber" at bounding box center [714, 245] width 46 height 19
type input "b"
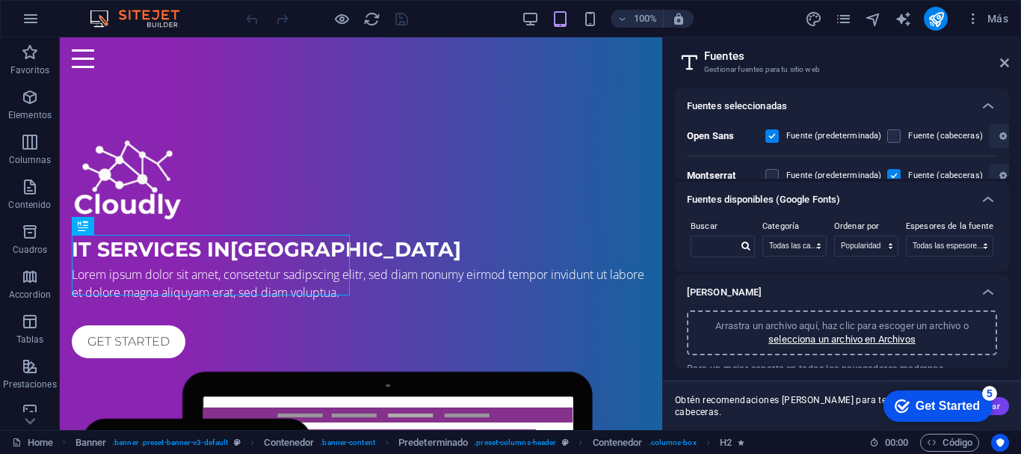
click at [1007, 264] on div "Buscar Categoría Todas las categorías serif display monospace sans-serif handwr…" at bounding box center [842, 245] width 334 height 55
click at [988, 294] on icon at bounding box center [988, 292] width 18 height 18
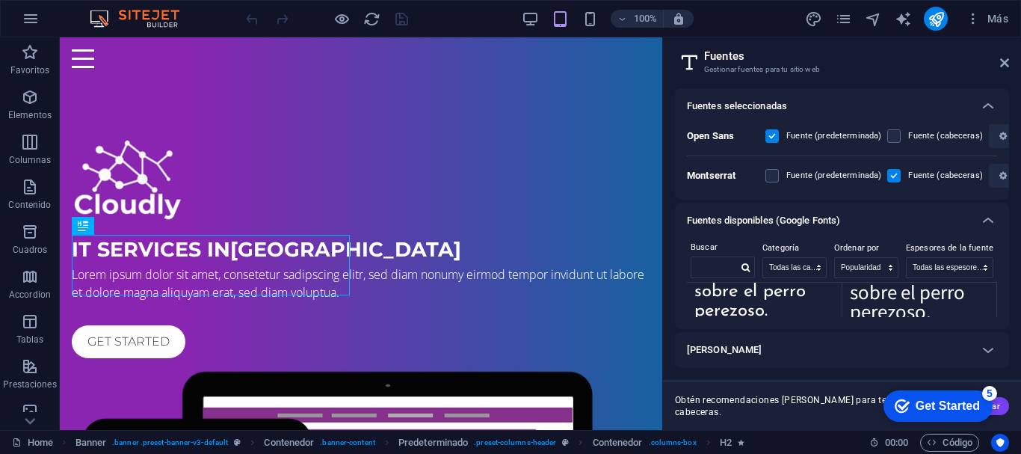
scroll to position [8018, 0]
click at [999, 134] on icon "button" at bounding box center [1002, 136] width 7 height 9
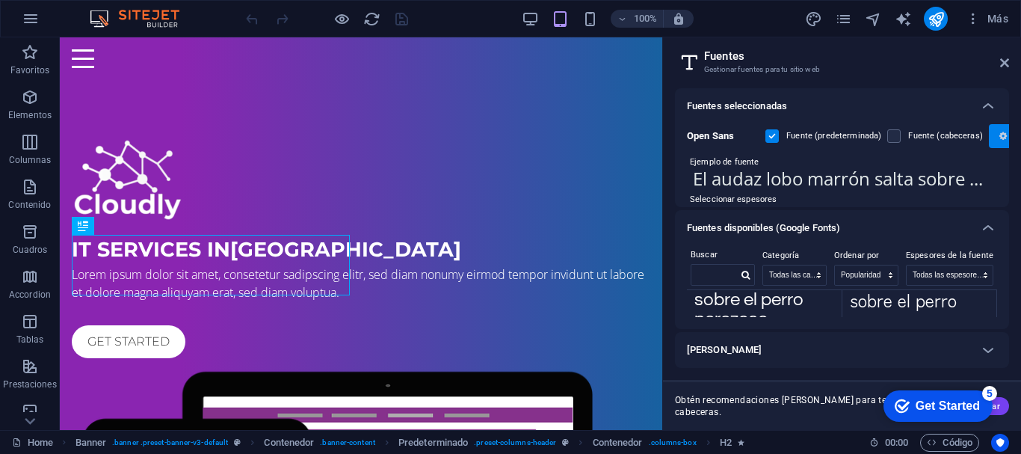
click at [1002, 135] on icon "button" at bounding box center [1002, 136] width 7 height 9
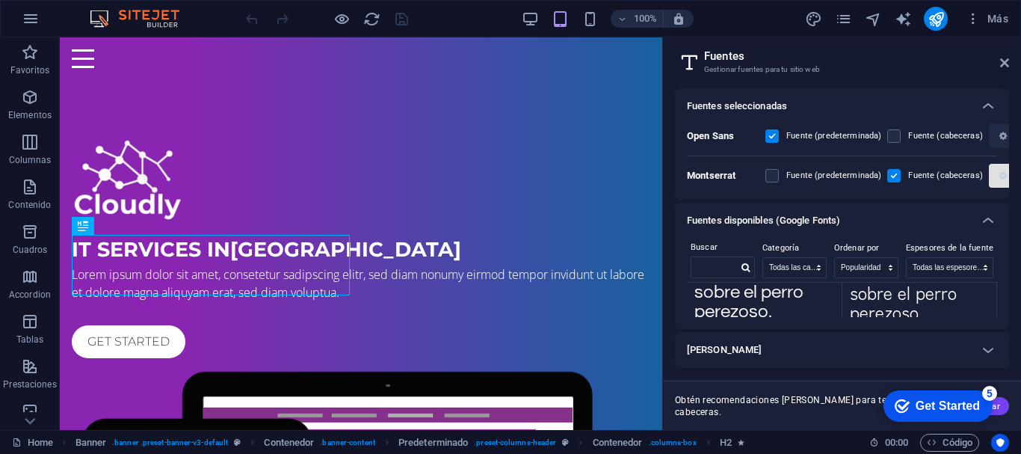
click at [1002, 174] on icon "button" at bounding box center [1002, 175] width 7 height 9
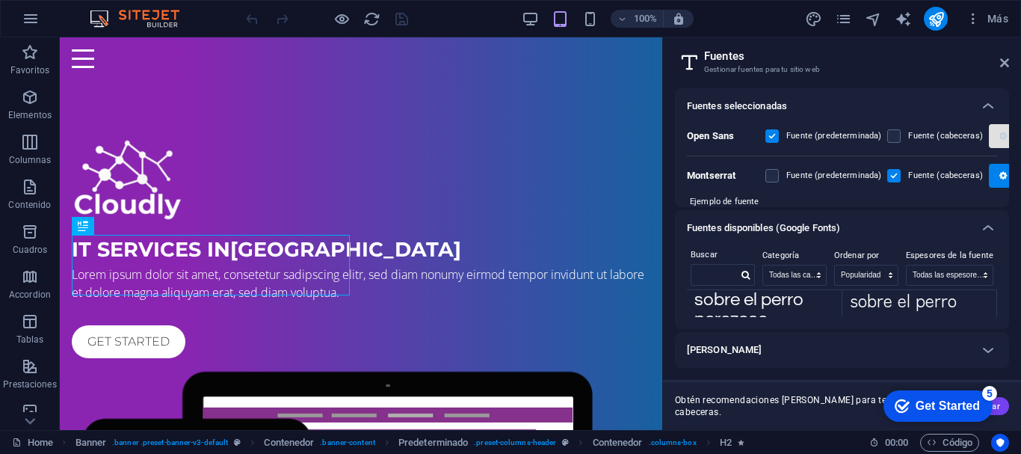
click at [996, 127] on button "button" at bounding box center [1004, 136] width 30 height 24
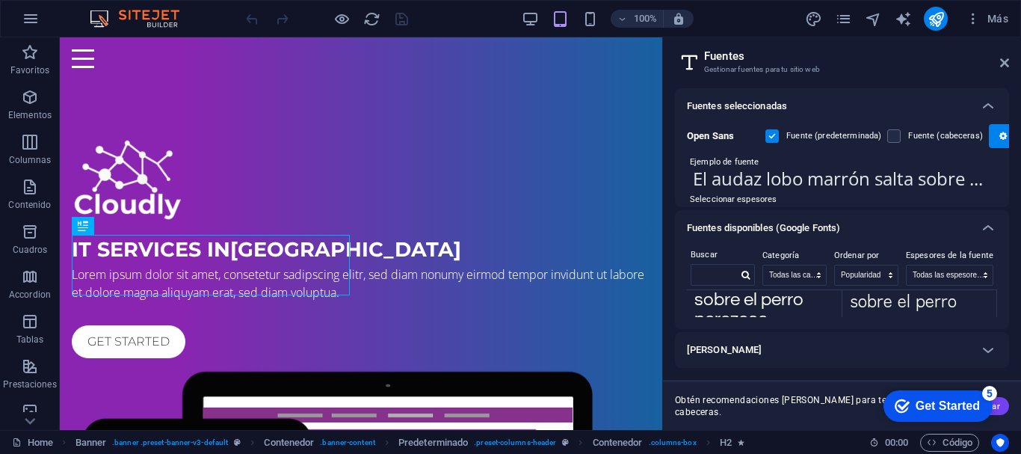
drag, startPoint x: 1009, startPoint y: 131, endPoint x: 1009, endPoint y: 141, distance: 10.5
click at [1009, 141] on div "Fuentes seleccionadas Open Sans Fuente (predeterminada) Fuente (cabeceras) Ejem…" at bounding box center [842, 253] width 358 height 354
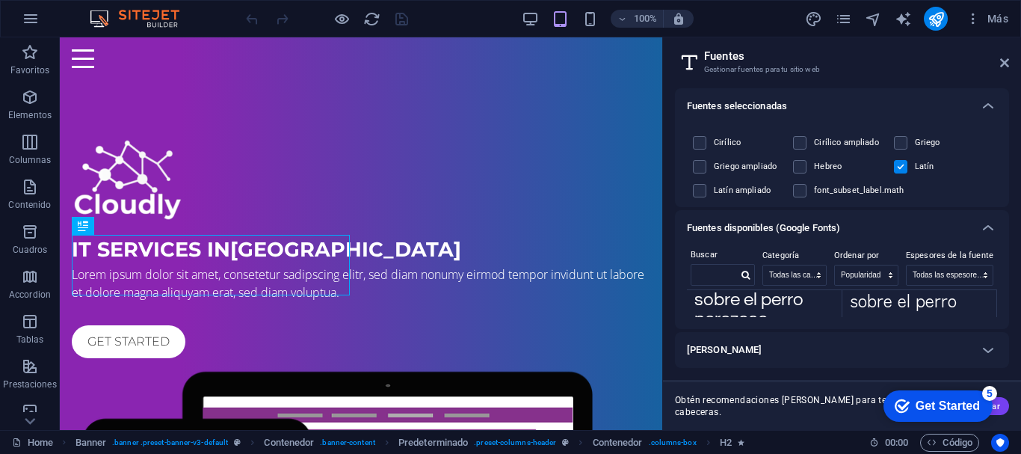
scroll to position [0, 0]
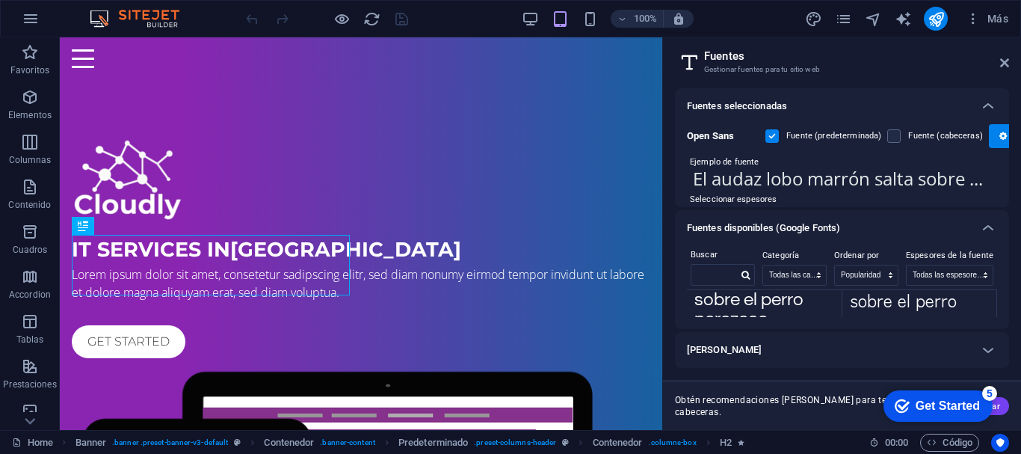
click at [1012, 155] on div "Fuentes seleccionadas Open Sans Fuente (predeterminada) Fuente (cabeceras) Ejem…" at bounding box center [842, 253] width 358 height 354
